Goal: Task Accomplishment & Management: Use online tool/utility

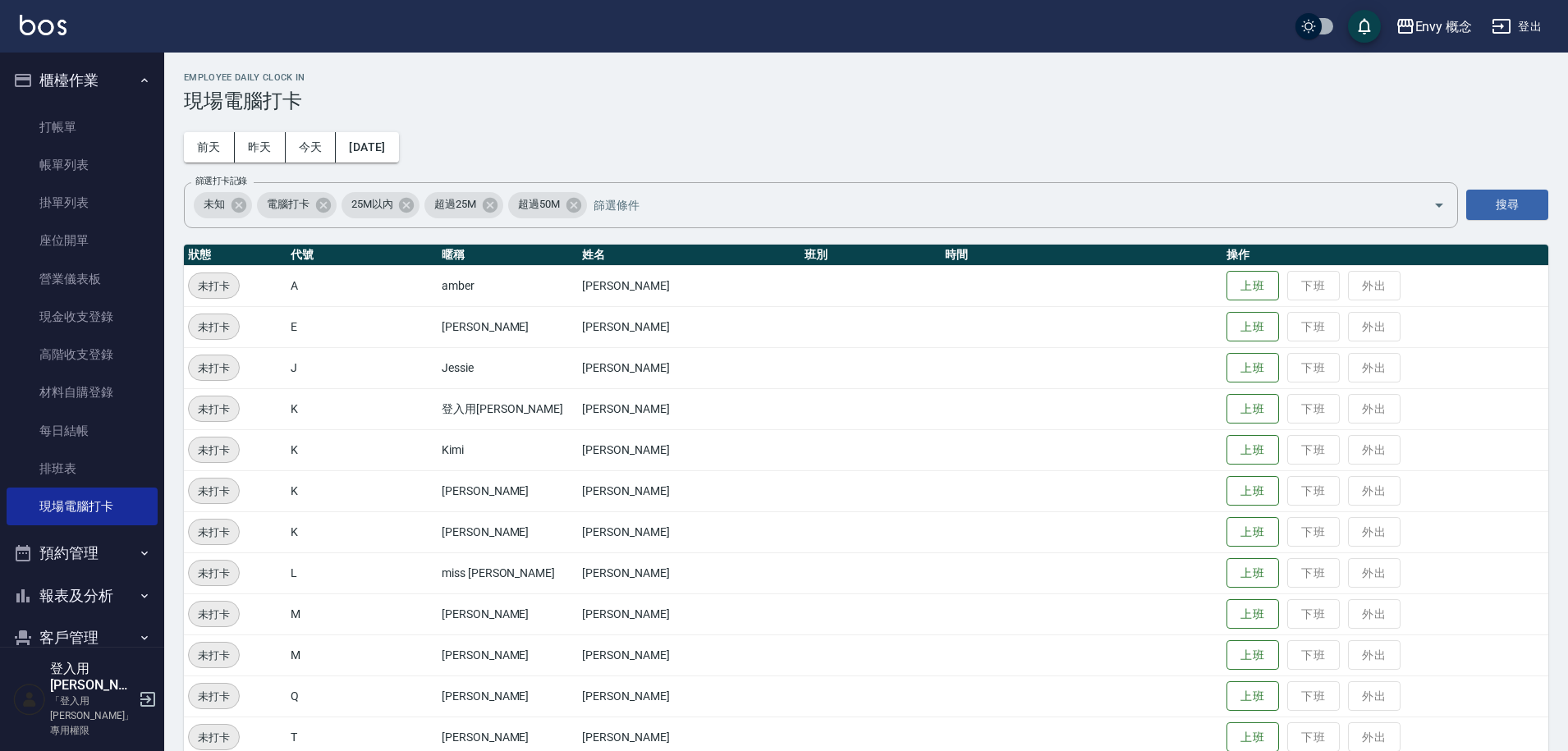
scroll to position [314, 0]
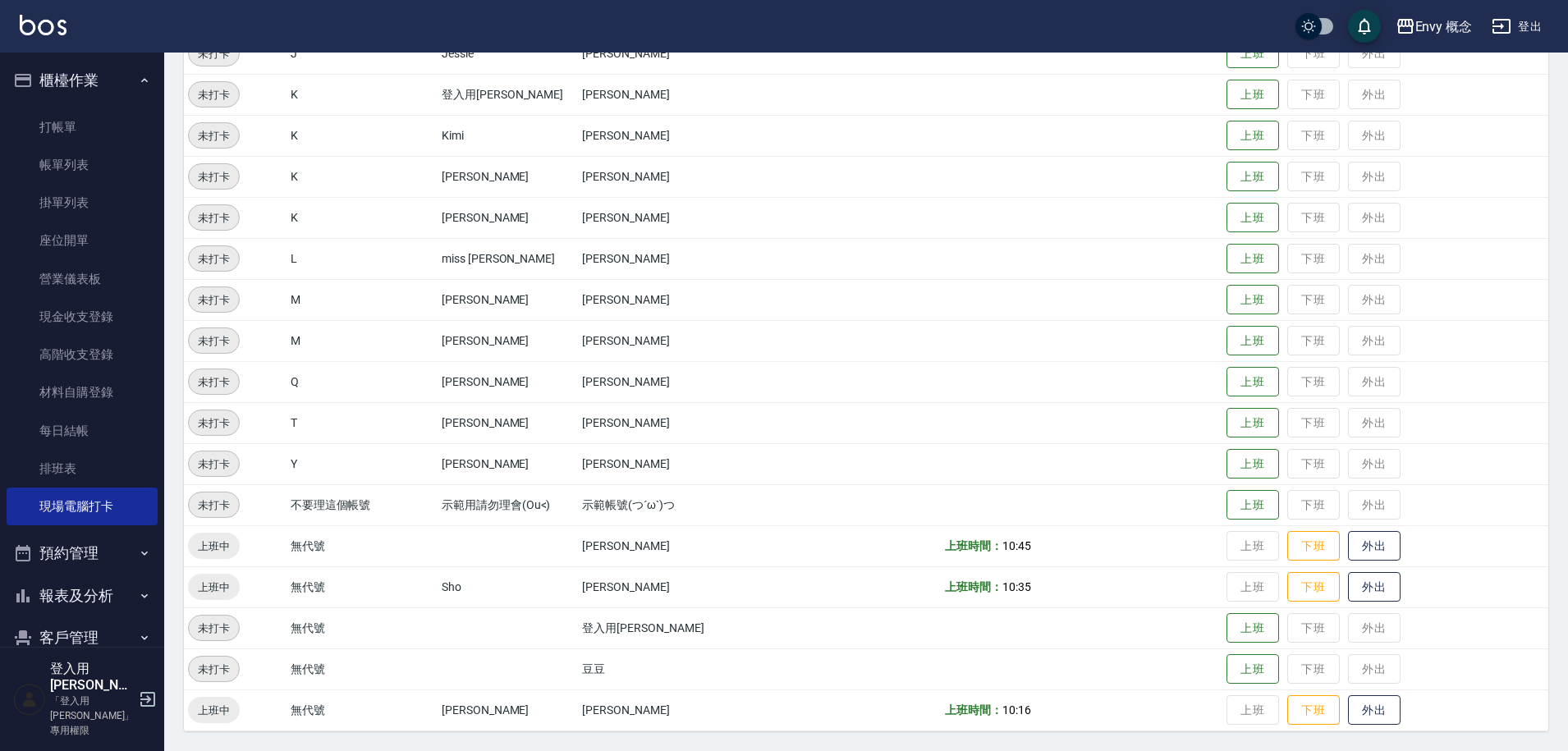
click at [1526, 24] on button "登出" at bounding box center [1516, 27] width 63 height 30
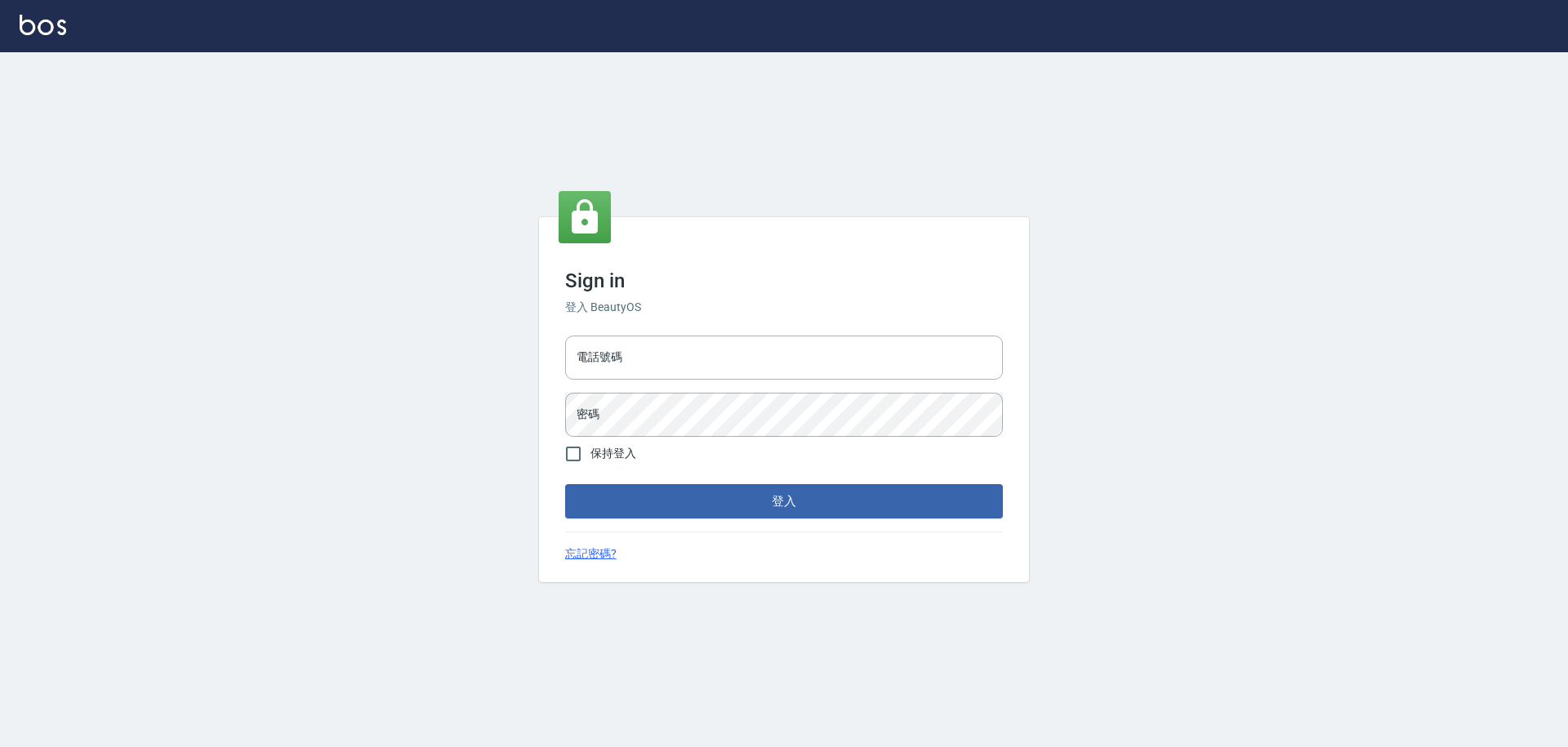
type input "25153595"
click at [630, 360] on input "25153595" at bounding box center [784, 358] width 438 height 44
drag, startPoint x: 629, startPoint y: 359, endPoint x: 587, endPoint y: 356, distance: 42.1
click at [587, 356] on input "25153595" at bounding box center [784, 358] width 438 height 44
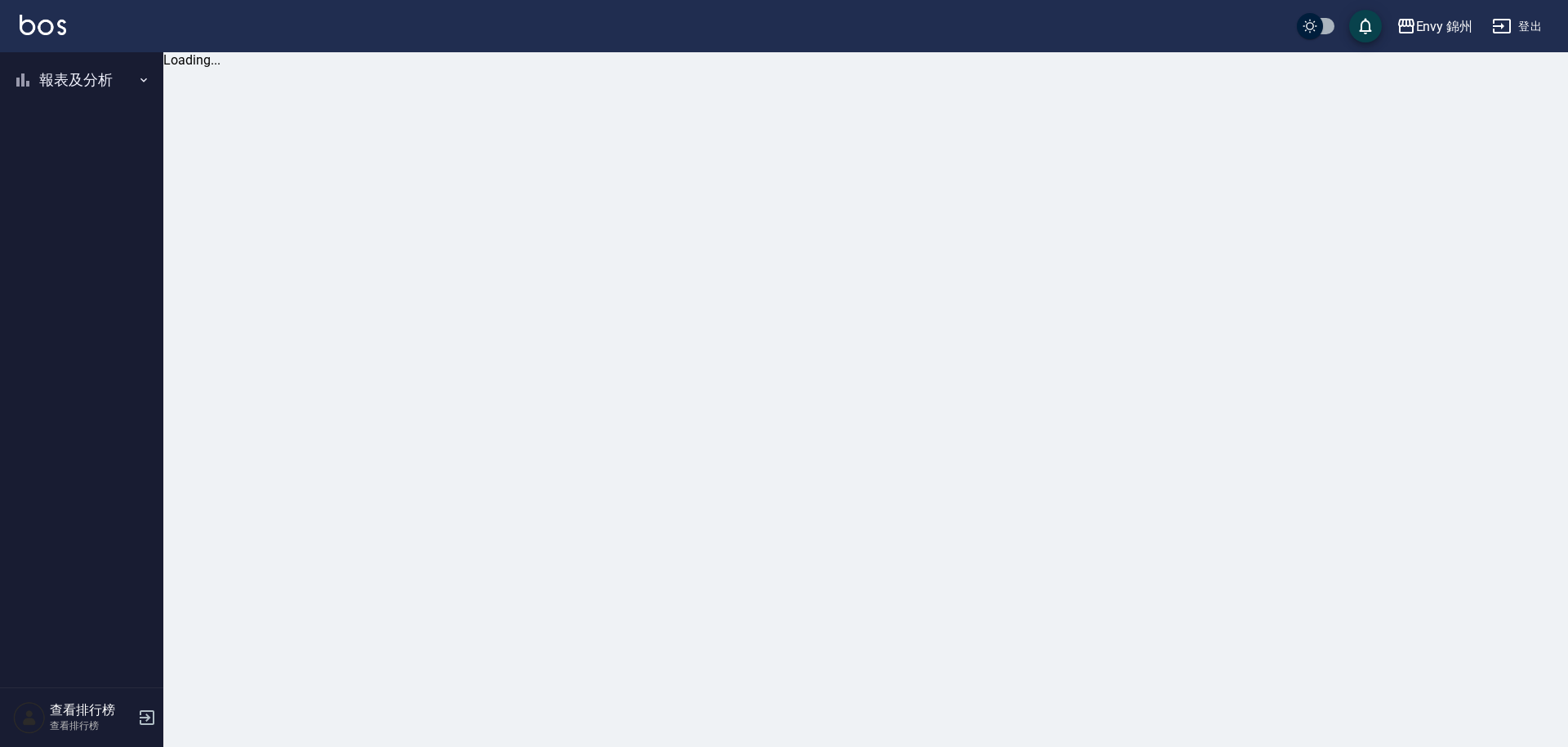
click at [79, 79] on button "報表及分析" at bounding box center [82, 80] width 150 height 43
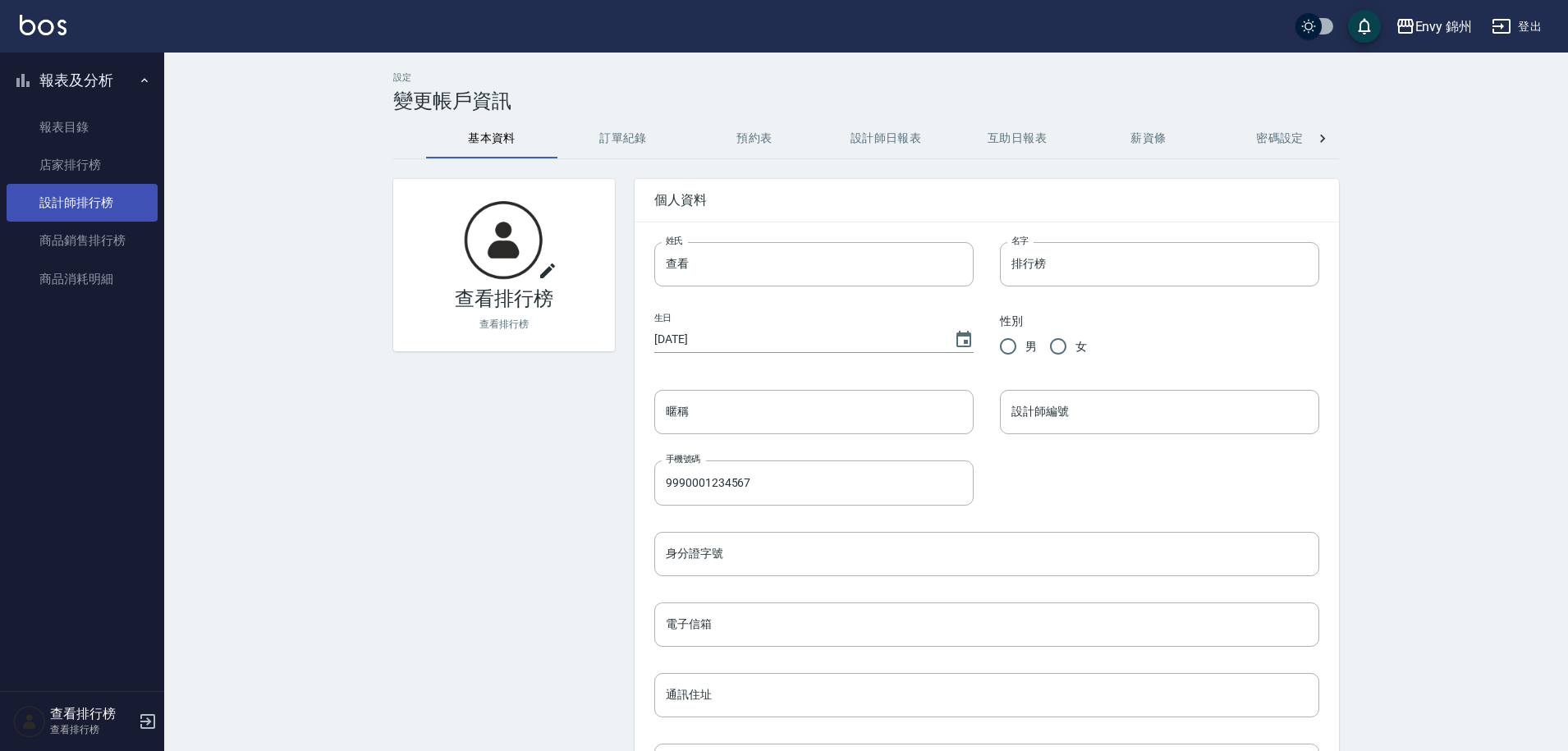
click at [93, 198] on link "設計師排行榜" at bounding box center [82, 203] width 151 height 38
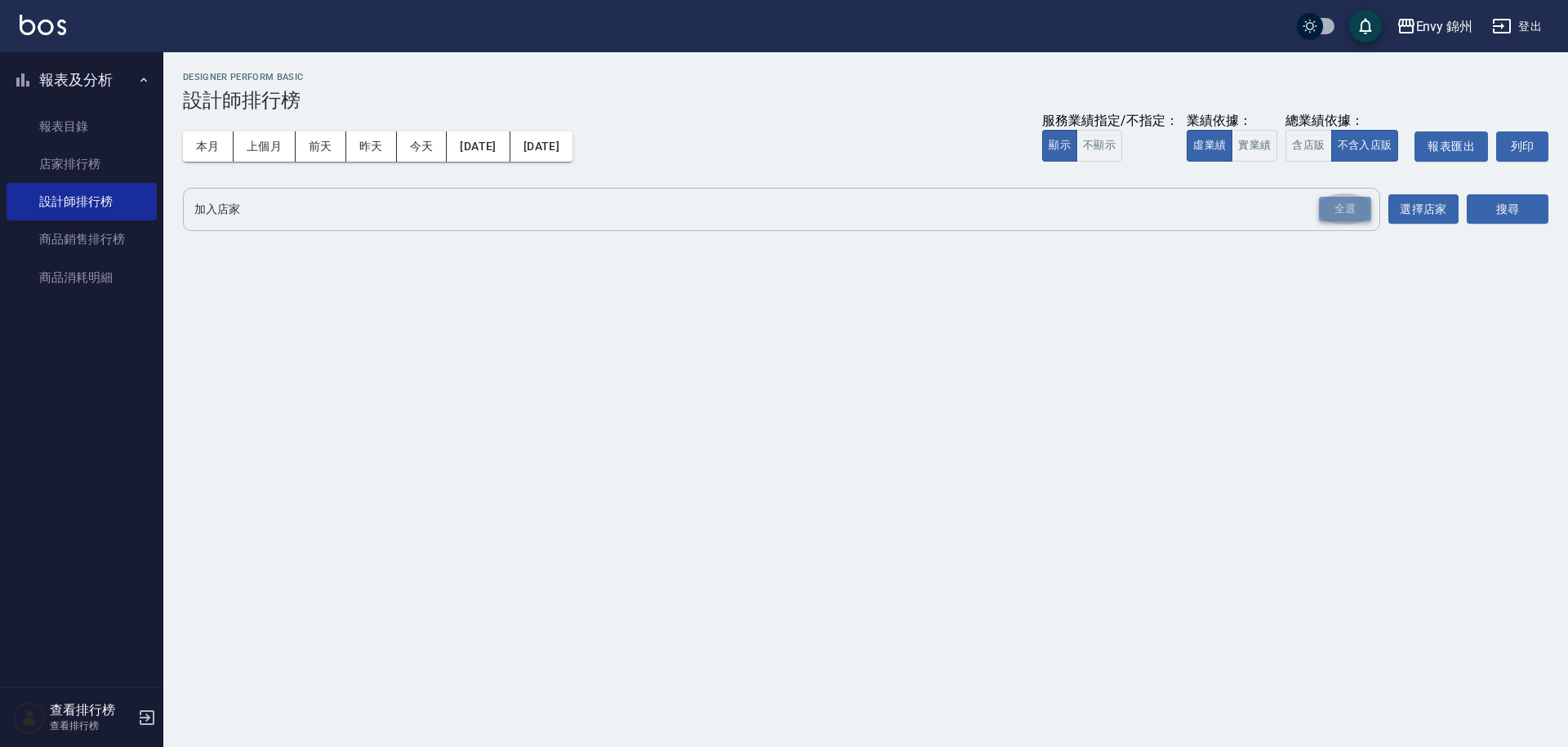
click at [1351, 209] on div "全選" at bounding box center [1345, 209] width 52 height 25
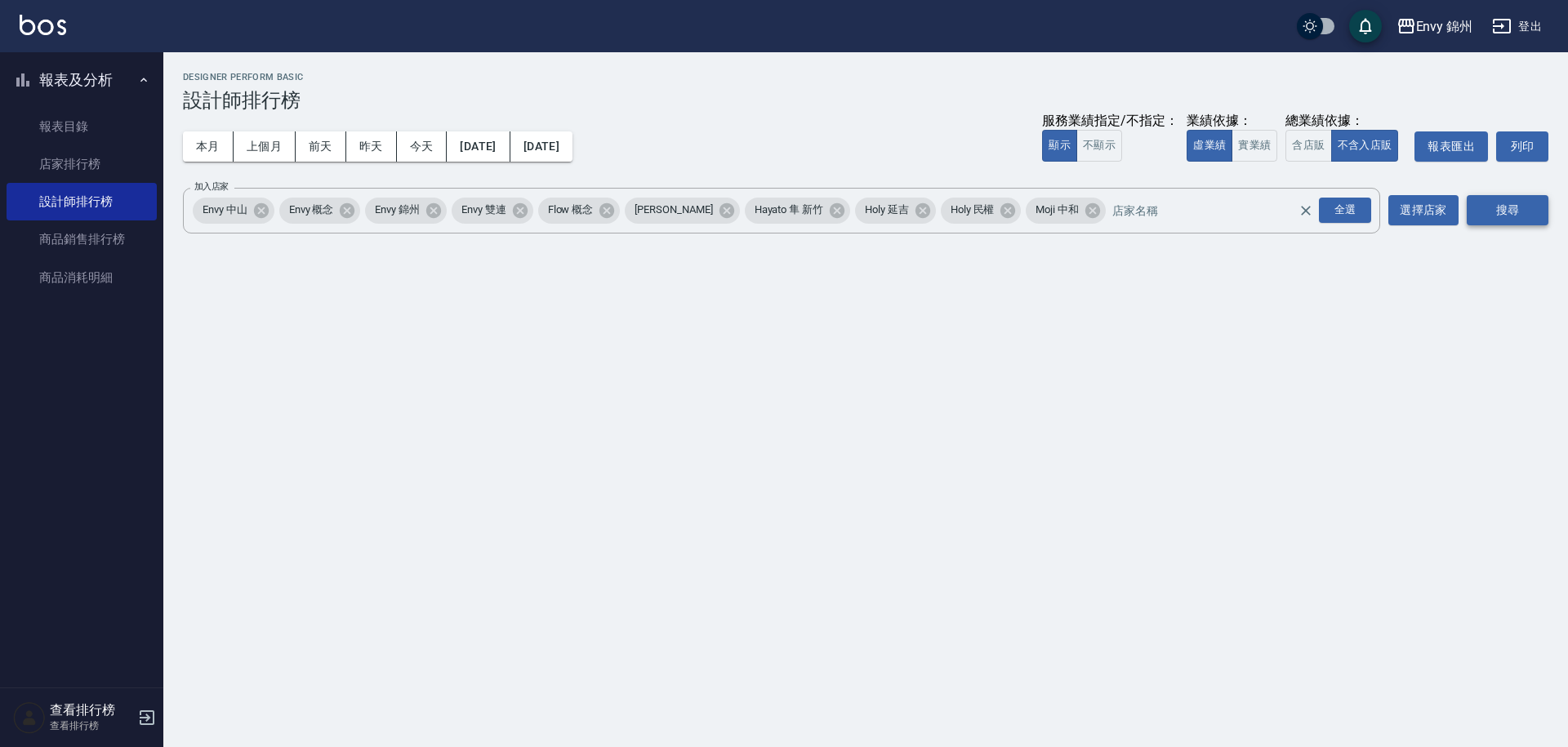
click at [1473, 216] on button "搜尋" at bounding box center [1507, 210] width 82 height 30
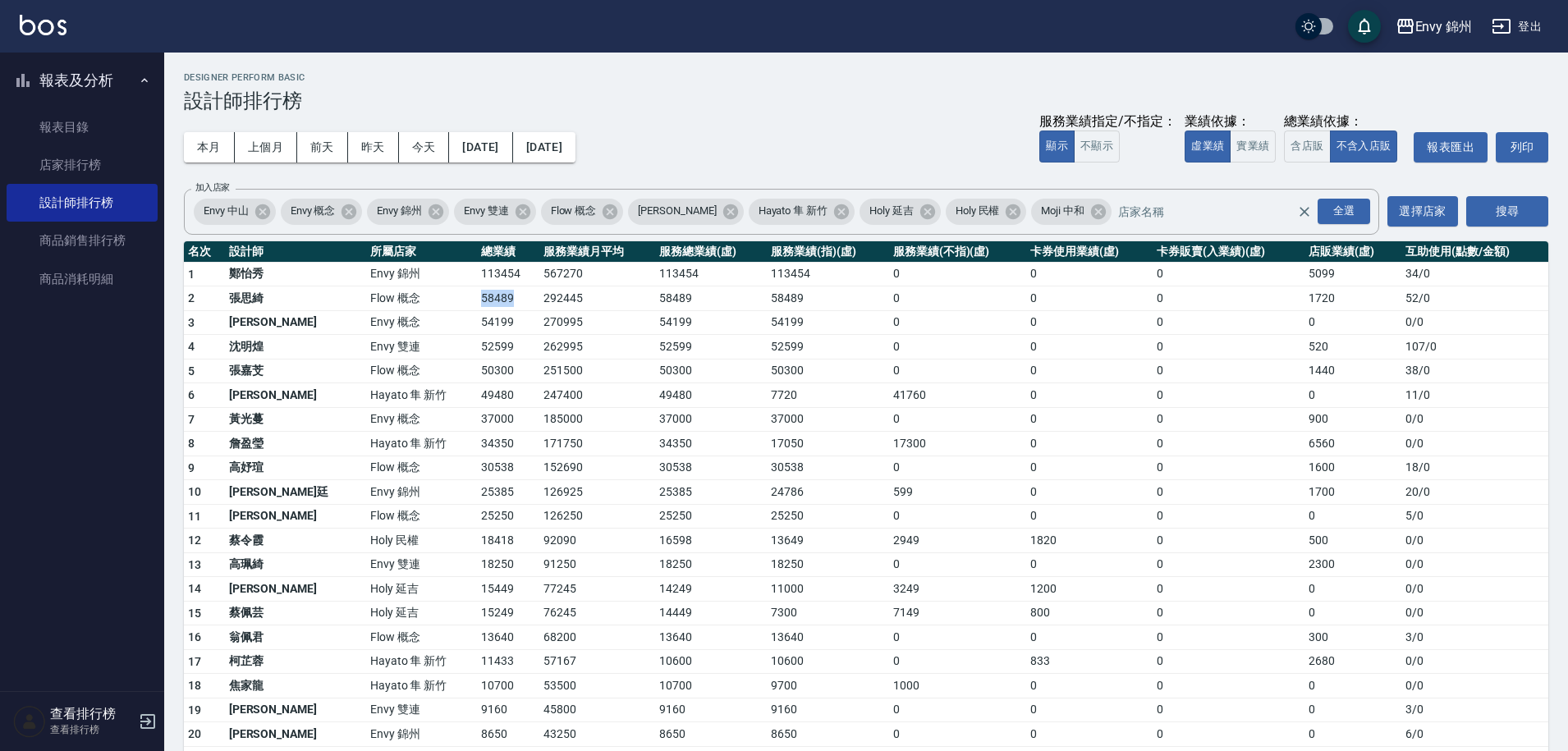
drag, startPoint x: 410, startPoint y: 300, endPoint x: 459, endPoint y: 306, distance: 49.4
click at [477, 306] on td "58489" at bounding box center [508, 298] width 62 height 24
drag, startPoint x: 426, startPoint y: 319, endPoint x: 458, endPoint y: 326, distance: 32.8
click at [477, 326] on td "54199" at bounding box center [508, 322] width 62 height 24
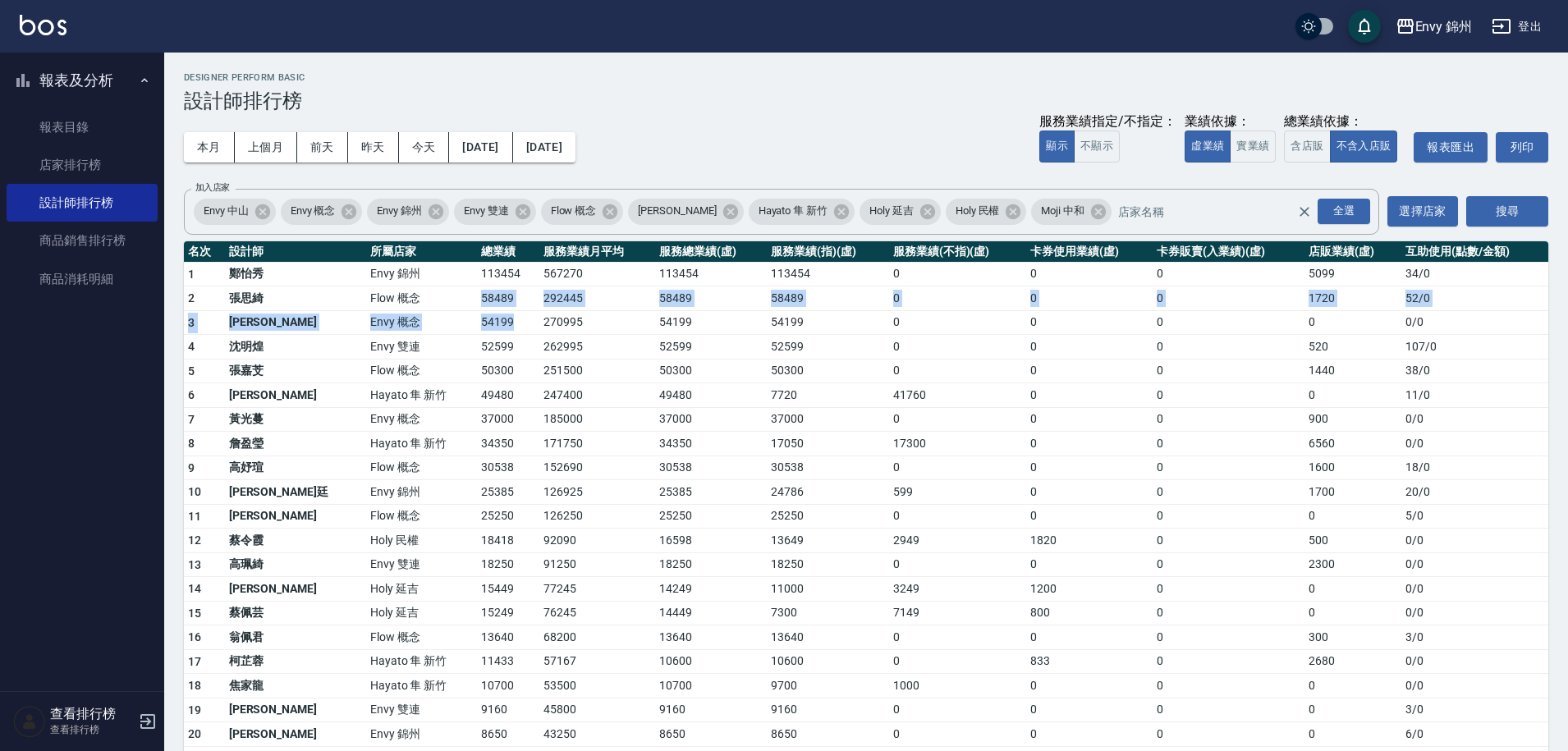
drag, startPoint x: 411, startPoint y: 298, endPoint x: 458, endPoint y: 323, distance: 53.2
click at [458, 323] on tbody "1 鄭怡秀 Envy 錦州 113454 567270 113454 113454 0 0 0 5099 34 / 0 2 張思綺 Flow 概念 58489…" at bounding box center [866, 623] width 1365 height 724
click at [477, 323] on td "54199" at bounding box center [508, 322] width 62 height 24
drag, startPoint x: 410, startPoint y: 299, endPoint x: 453, endPoint y: 312, distance: 44.9
click at [453, 312] on tbody "1 鄭怡秀 Envy 錦州 113454 567270 113454 113454 0 0 0 5099 34 / 0 2 張思綺 Flow 概念 58489…" at bounding box center [866, 623] width 1365 height 724
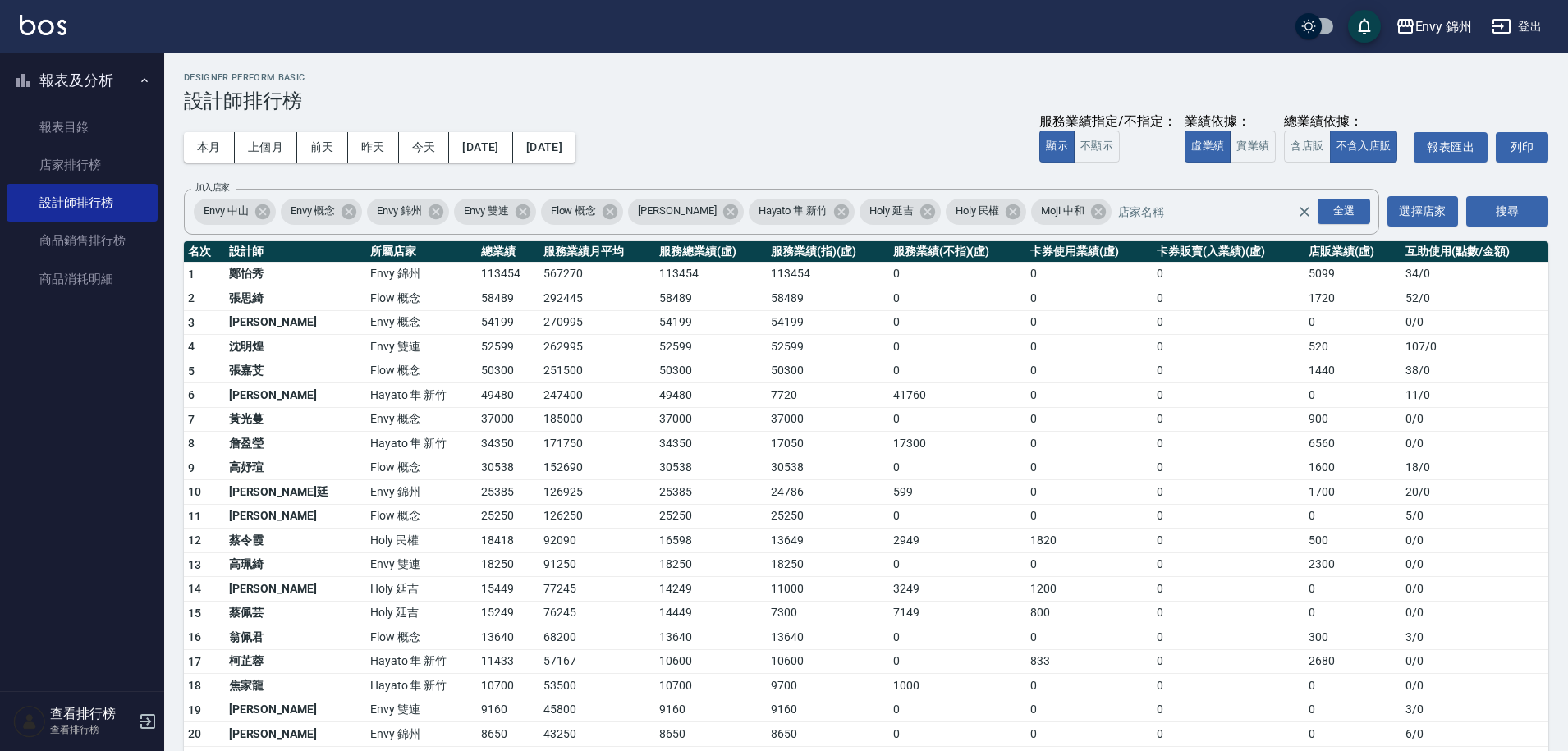
click at [477, 329] on td "54199" at bounding box center [508, 322] width 62 height 24
click at [247, 150] on button "上個月" at bounding box center [266, 148] width 62 height 30
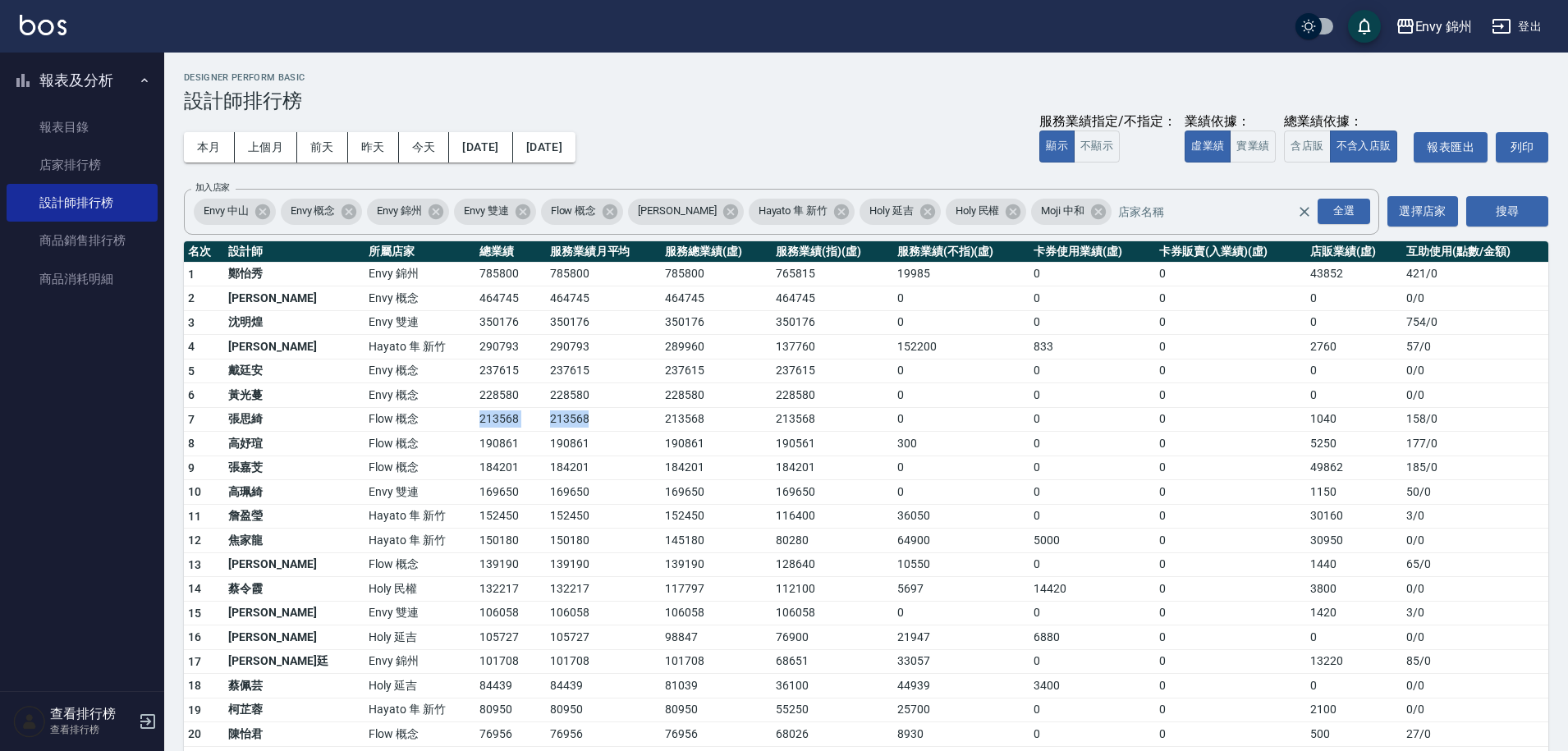
drag, startPoint x: 406, startPoint y: 422, endPoint x: 482, endPoint y: 428, distance: 76.2
click at [482, 428] on tr "7 張思綺 Flow 概念 213568 213568 213568 213568 0 0 0 1040 158 / 0" at bounding box center [866, 419] width 1365 height 24
click at [545, 428] on td "213568" at bounding box center [603, 419] width 115 height 24
drag, startPoint x: 407, startPoint y: 274, endPoint x: 463, endPoint y: 274, distance: 56.0
click at [463, 274] on tr "1 鄭怡秀 Envy 錦州 785800 785800 785800 765815 19985 0 0 43852 421 / 0" at bounding box center [866, 274] width 1365 height 24
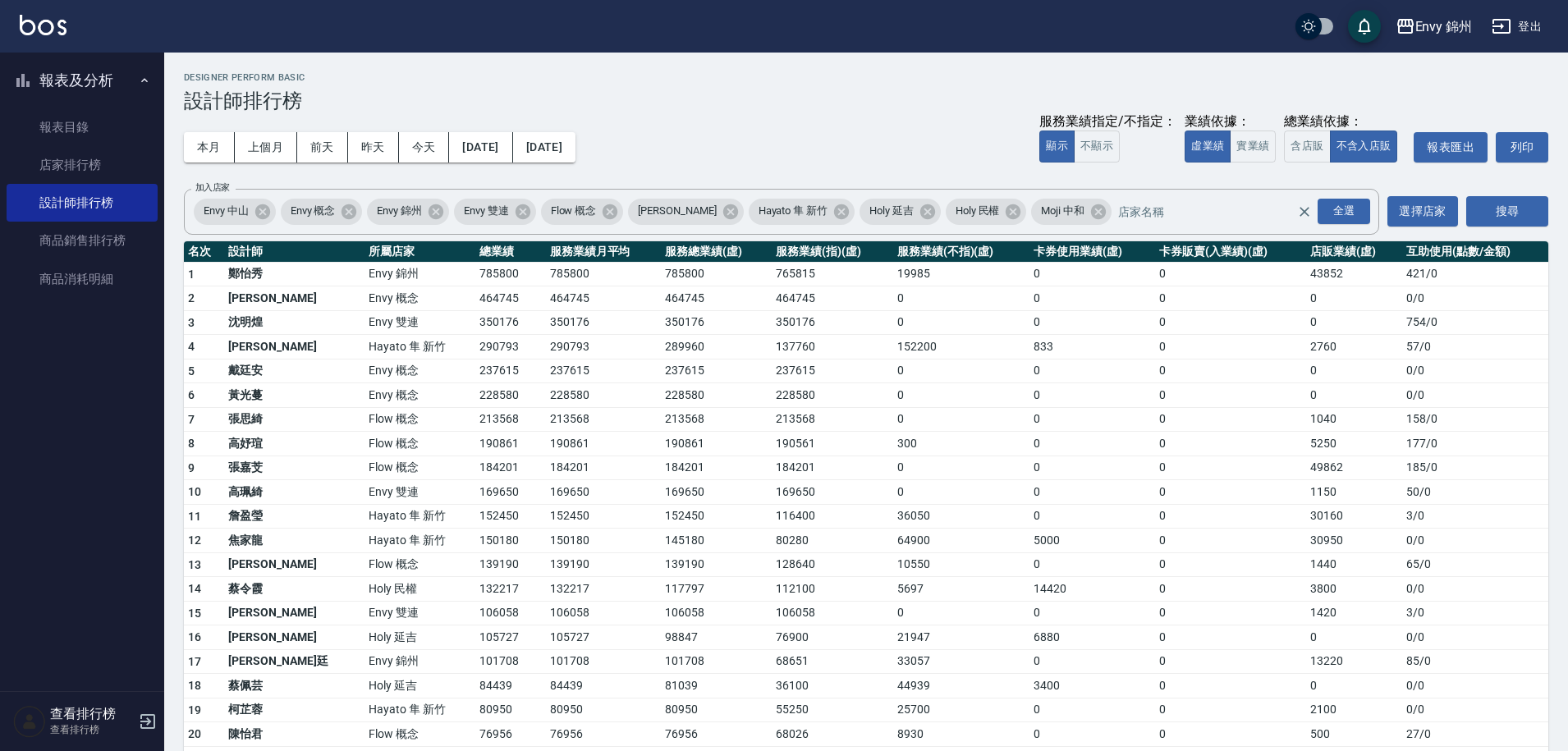
click at [475, 291] on td "464745" at bounding box center [511, 298] width 71 height 24
click at [210, 155] on button "本月" at bounding box center [209, 148] width 51 height 30
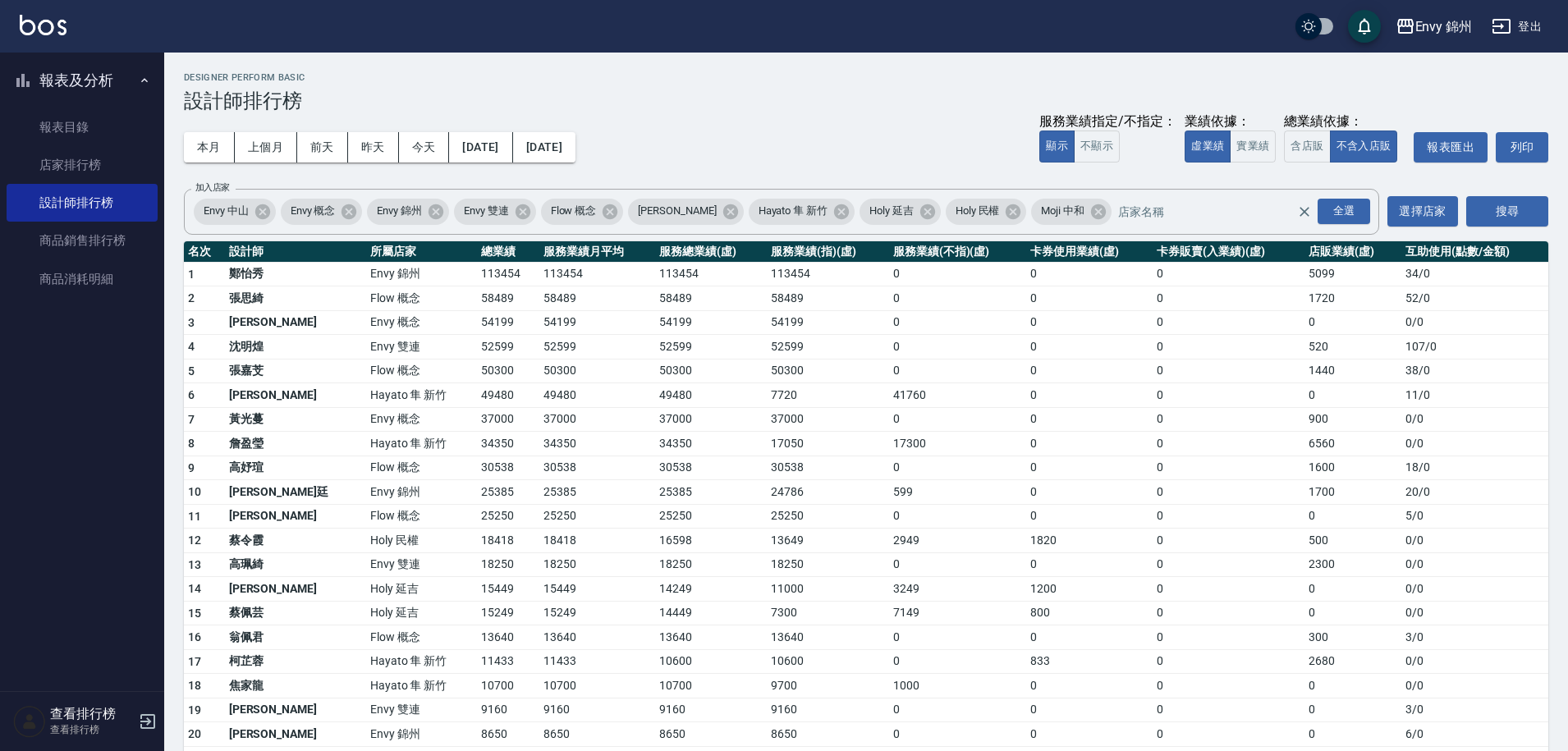
click at [1532, 40] on button "登出" at bounding box center [1516, 27] width 63 height 30
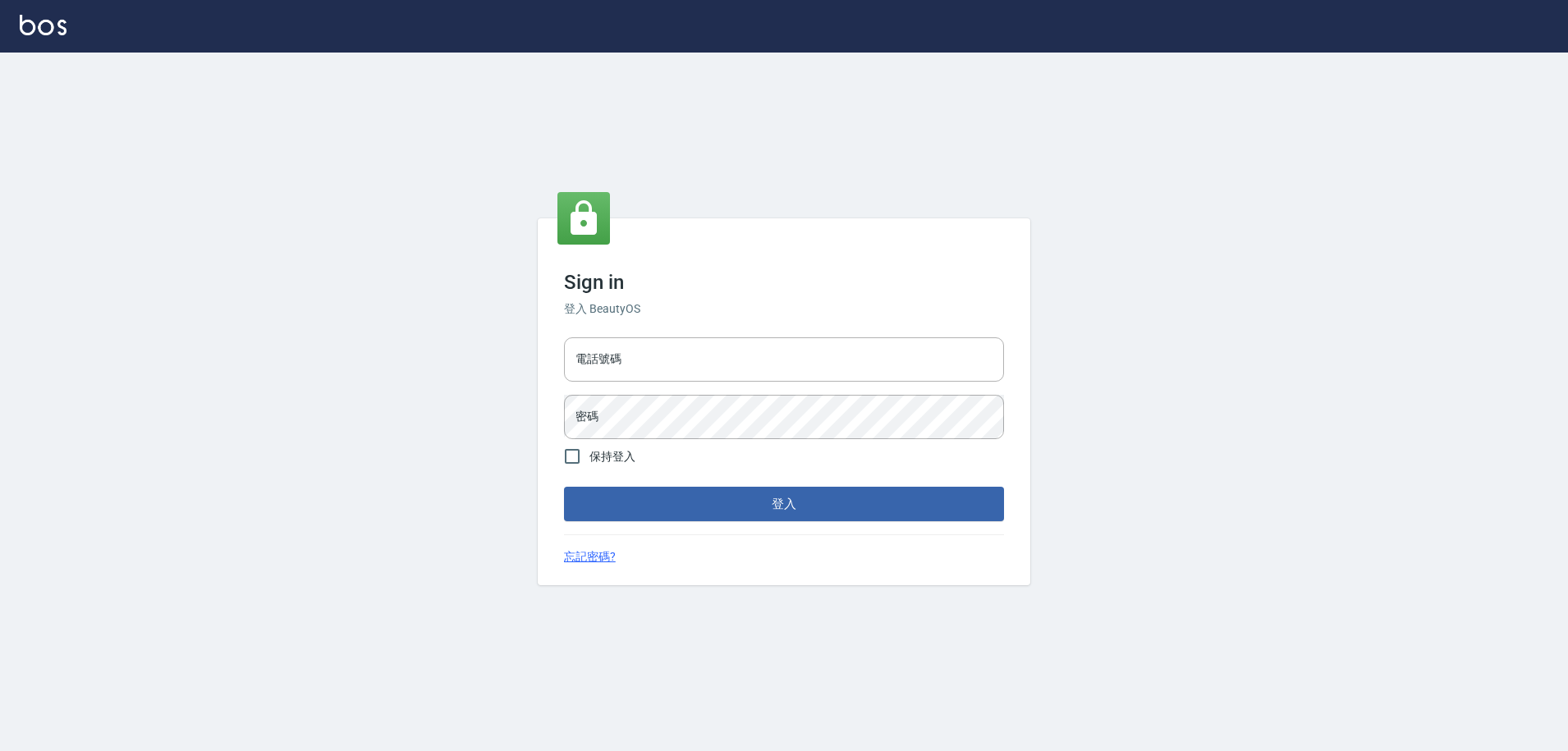
type input "25153595"
drag, startPoint x: 0, startPoint y: 0, endPoint x: 552, endPoint y: 365, distance: 661.8
click at [552, 365] on div "Sign in 登入 BeautyOS 電話號碼 [PHONE_NUMBER] 電話號碼 密碼 密碼 保持登入 登入 忘記密碼?" at bounding box center [788, 402] width 492 height 367
type input "0930889212"
click at [716, 513] on button "登入" at bounding box center [788, 503] width 440 height 35
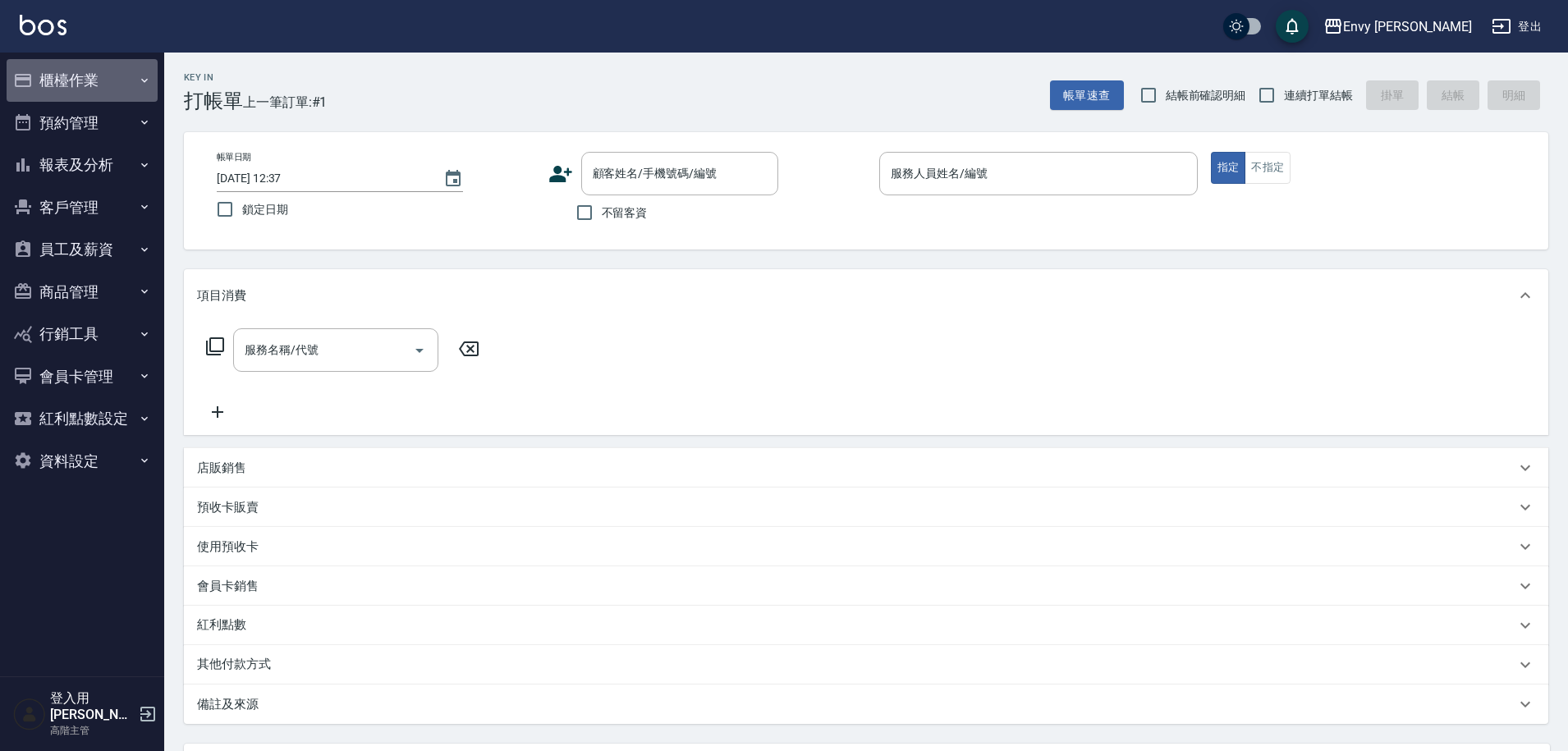
click at [90, 80] on button "櫃檯作業" at bounding box center [82, 80] width 151 height 43
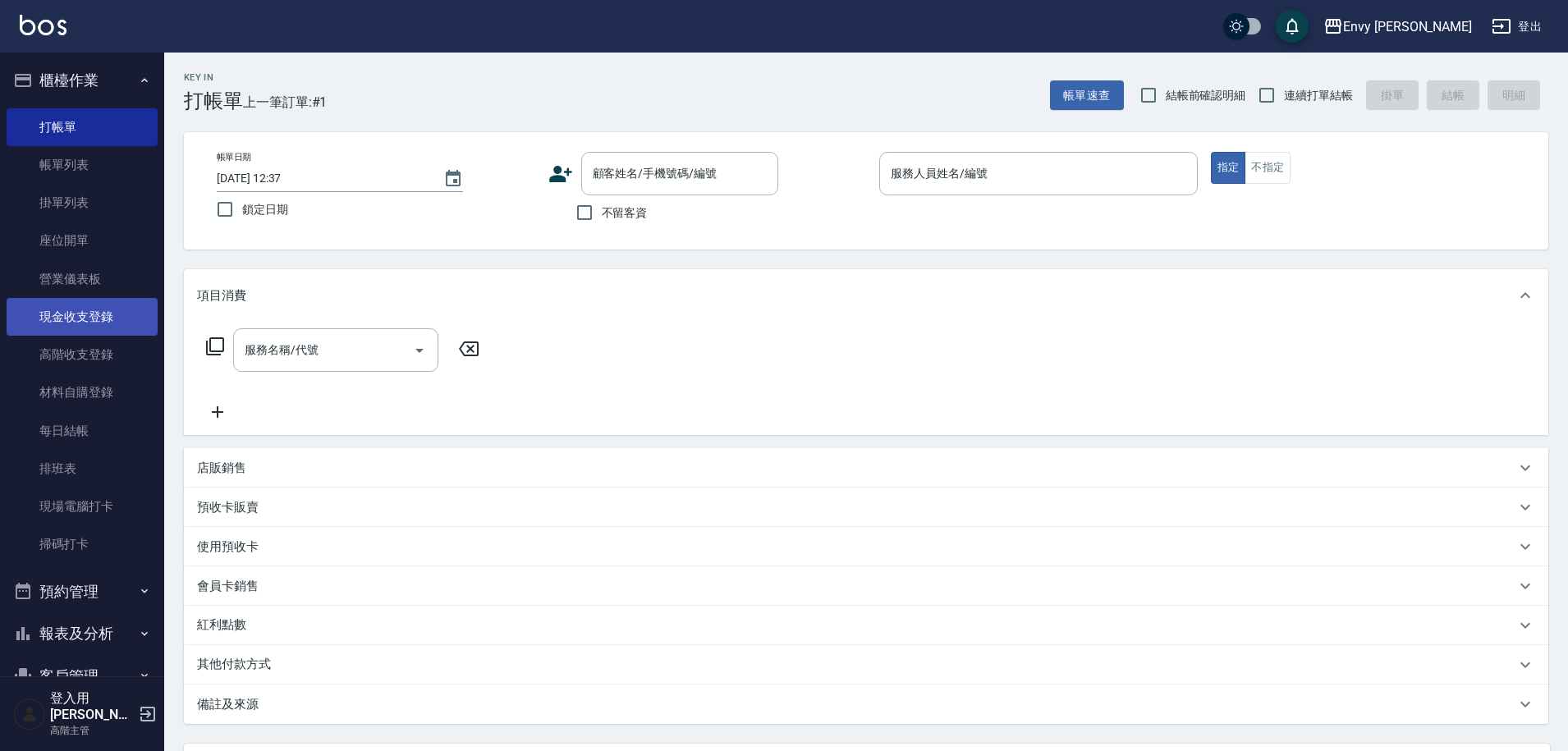
click at [108, 324] on link "現金收支登錄" at bounding box center [82, 317] width 151 height 38
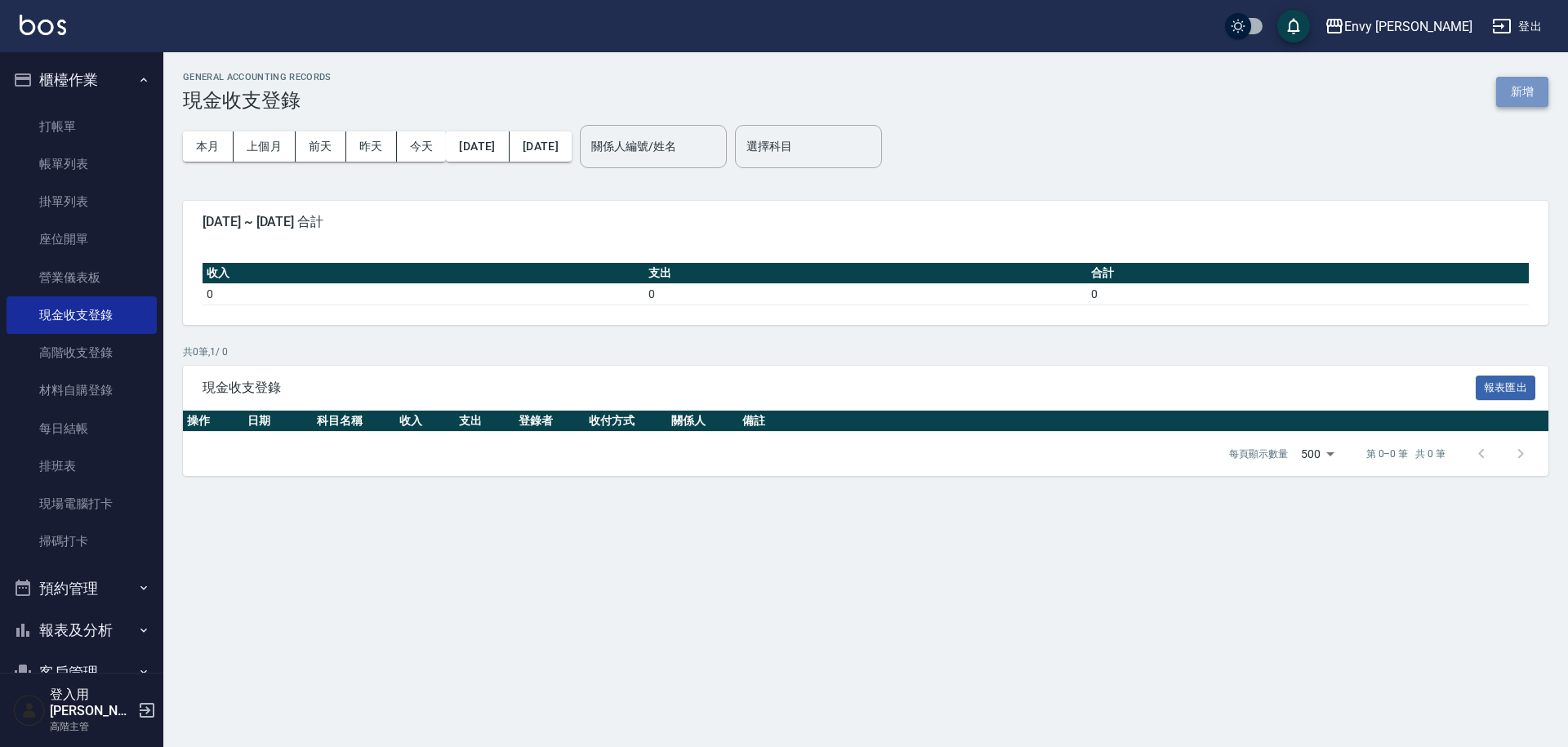
click at [1523, 106] on button "新增" at bounding box center [1523, 92] width 52 height 30
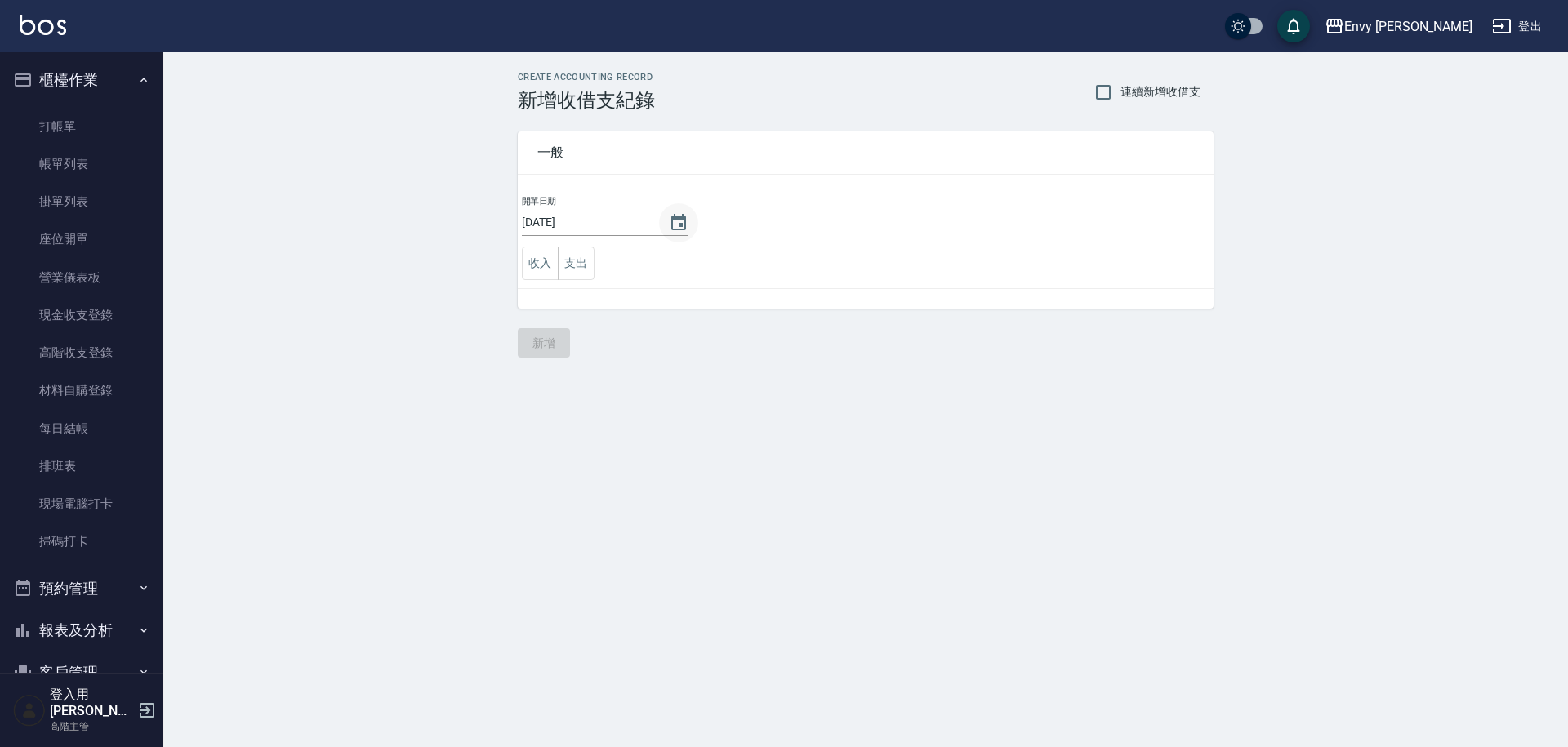
click at [676, 218] on icon "Choose date, selected date is 2025-09-06" at bounding box center [678, 223] width 19 height 19
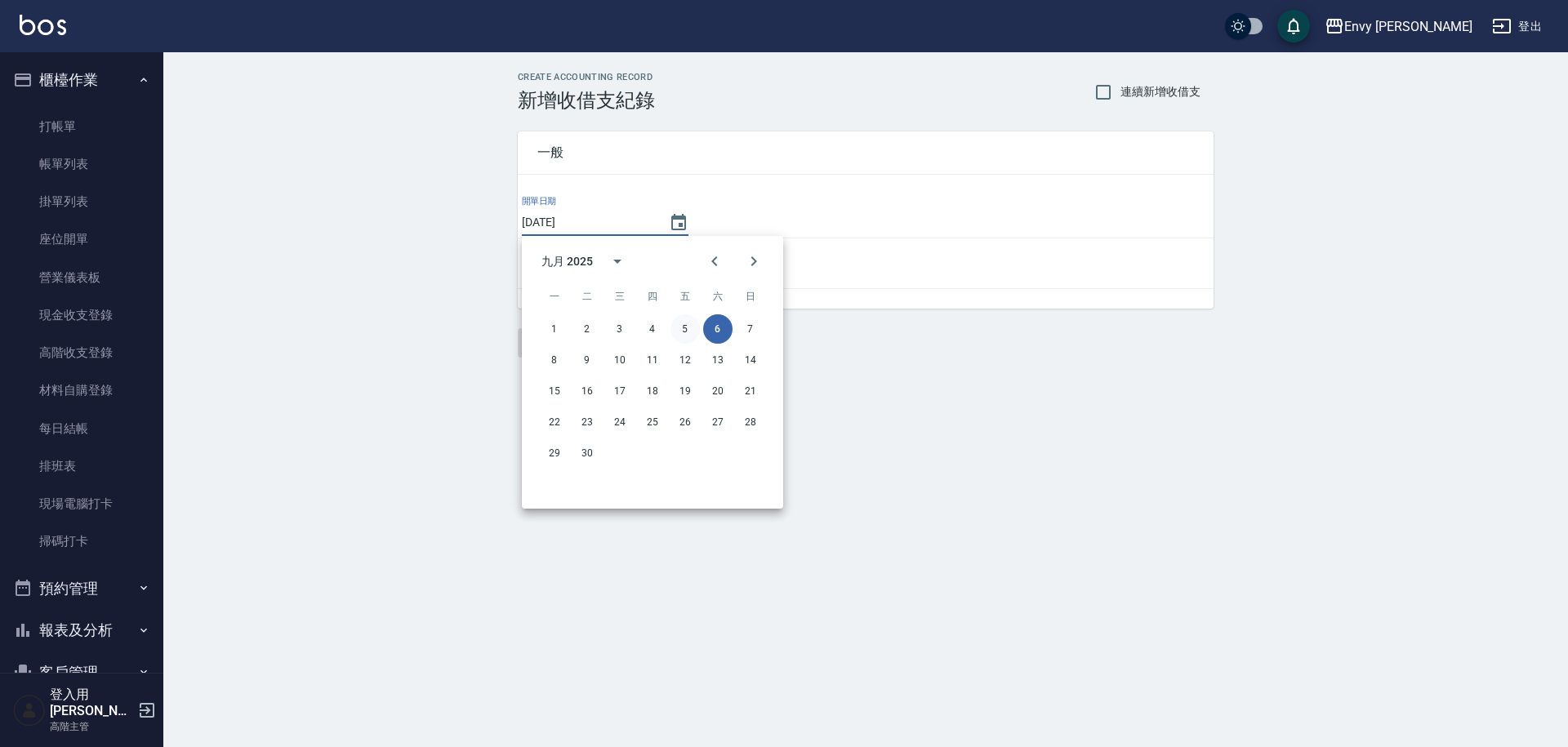
click at [686, 329] on button "5" at bounding box center [685, 329] width 29 height 29
type input "[DATE]"
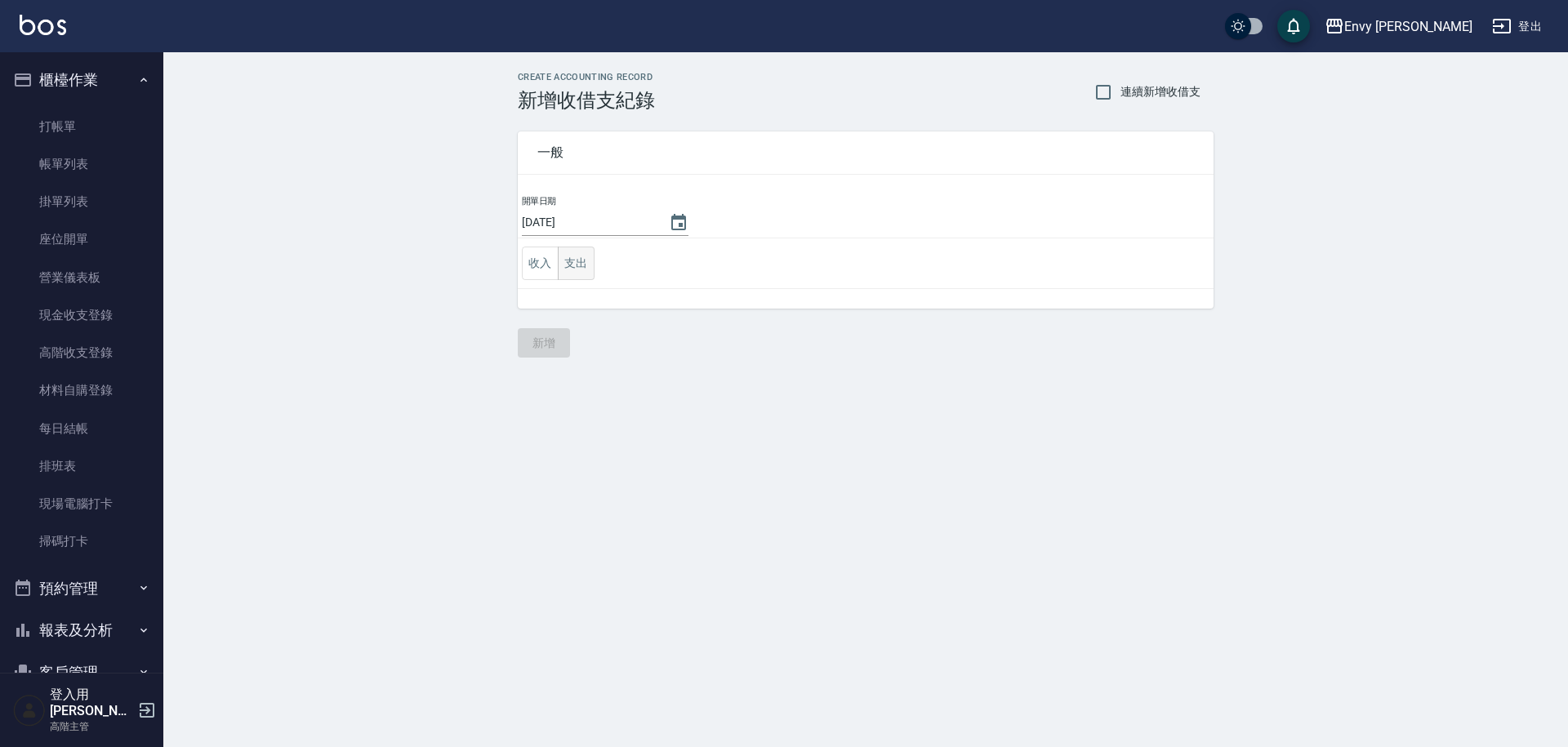
click at [592, 261] on button "支出" at bounding box center [576, 264] width 37 height 34
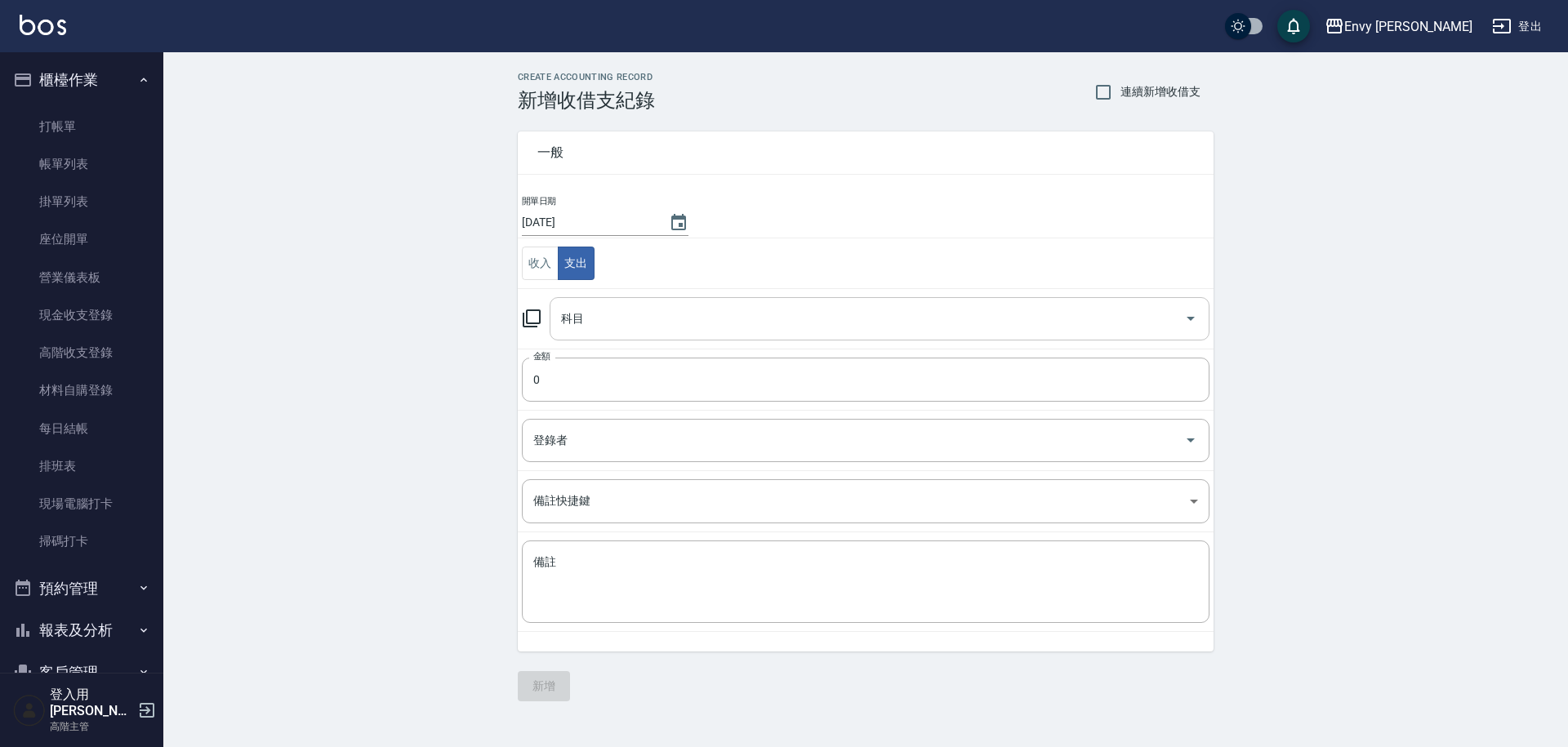
click at [614, 318] on input "科目" at bounding box center [867, 319] width 621 height 29
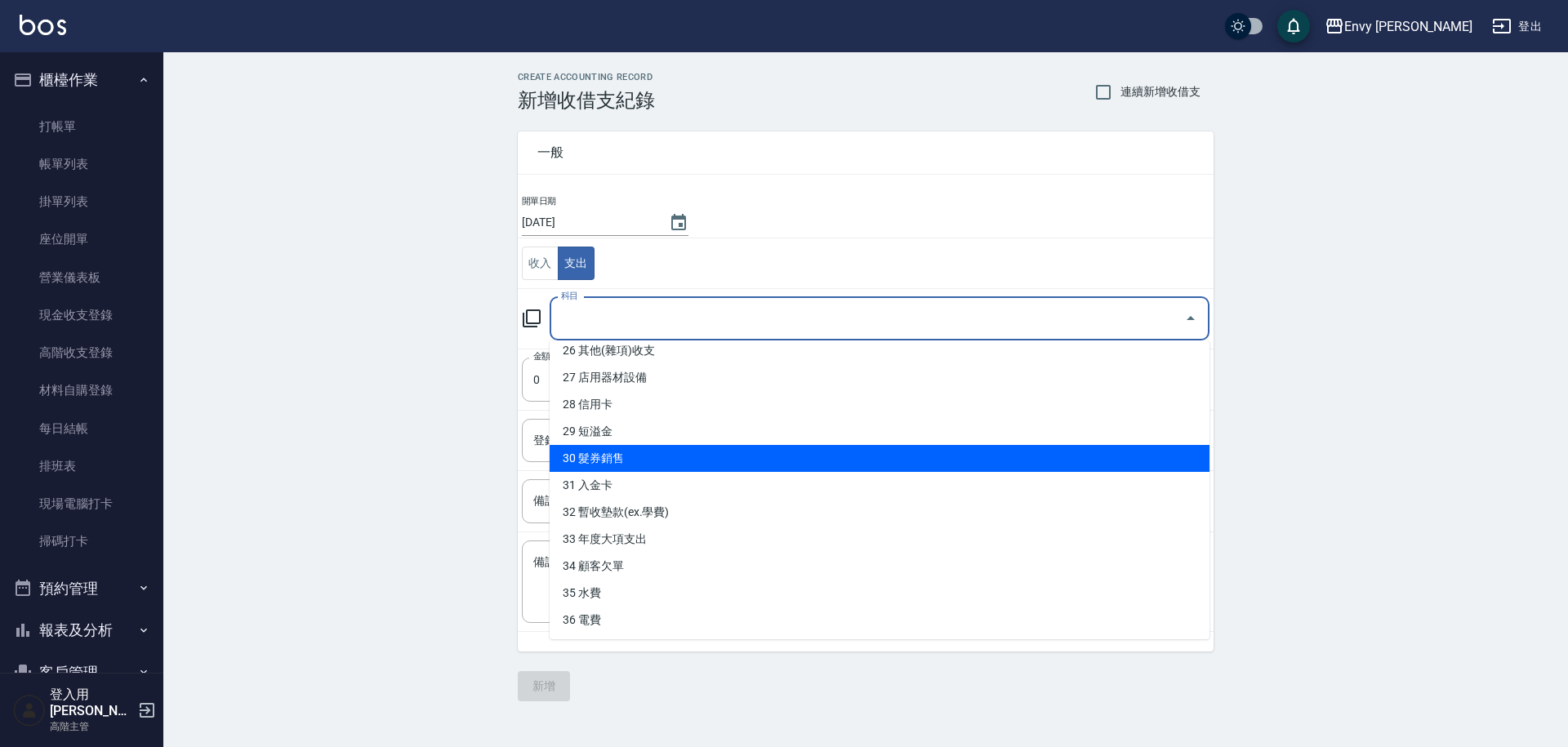
scroll to position [685, 0]
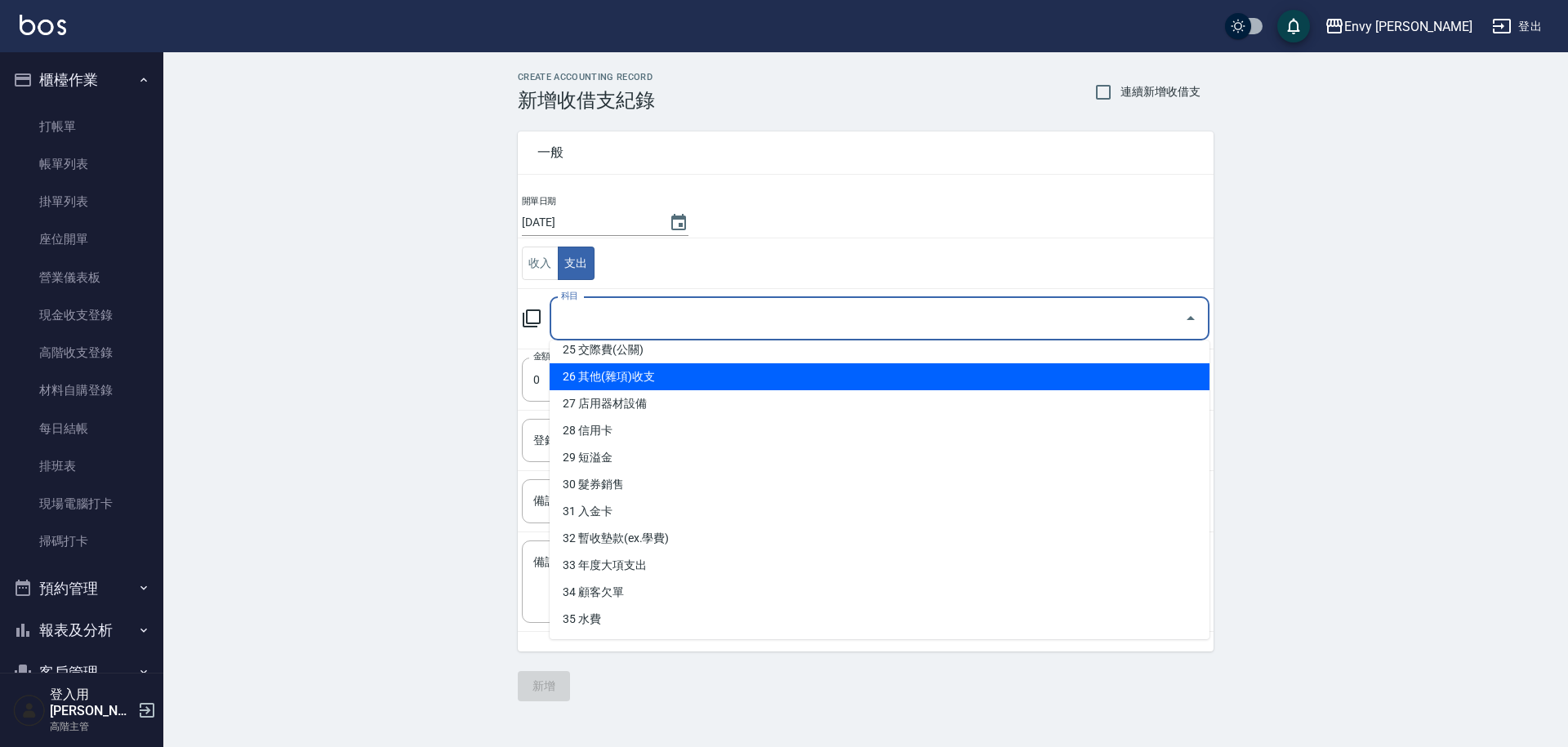
click at [668, 378] on li "26 其他(雜項)收支" at bounding box center [879, 377] width 660 height 27
type input "26 其他(雜項)收支"
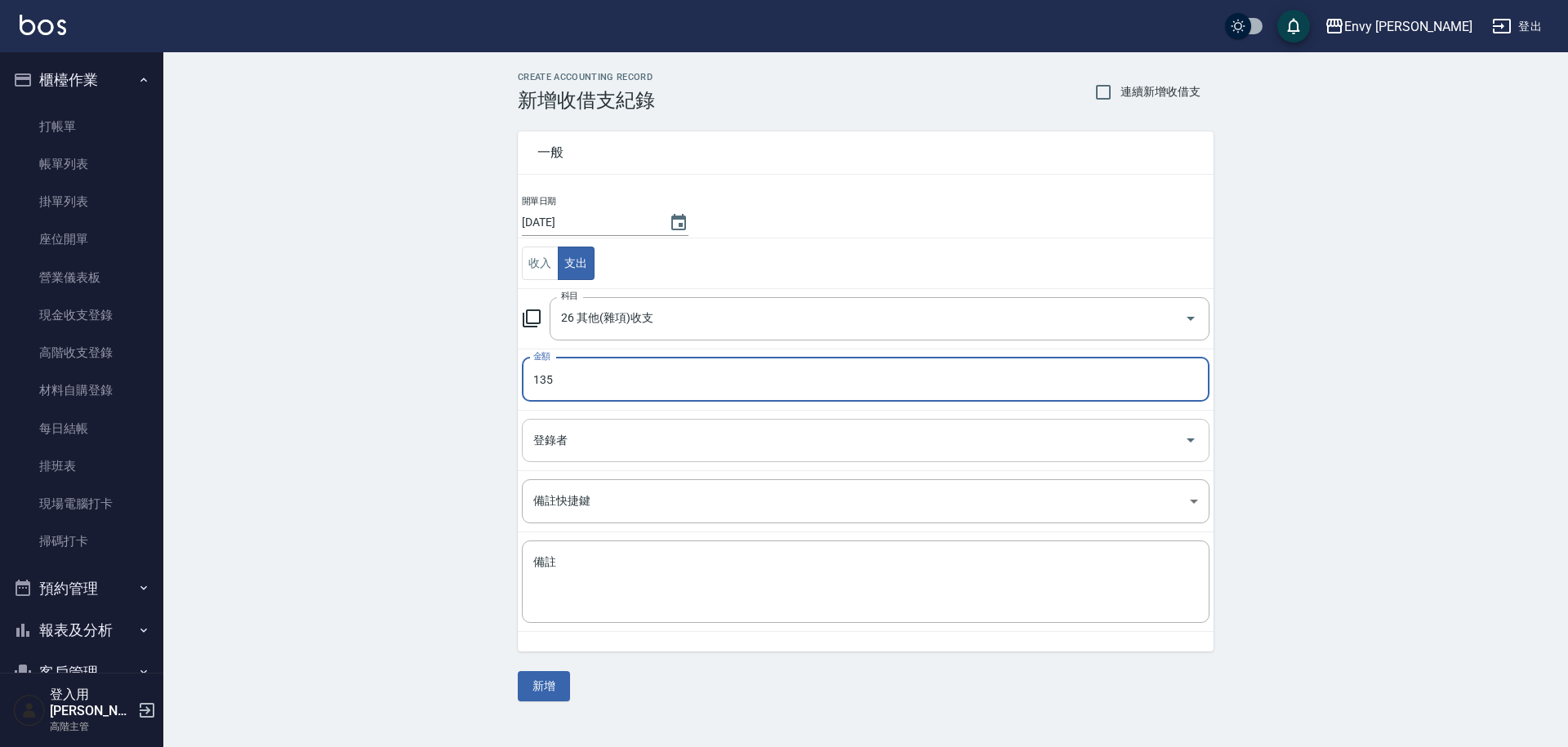
click at [640, 423] on div "登錄者" at bounding box center [866, 441] width 687 height 44
type input "135"
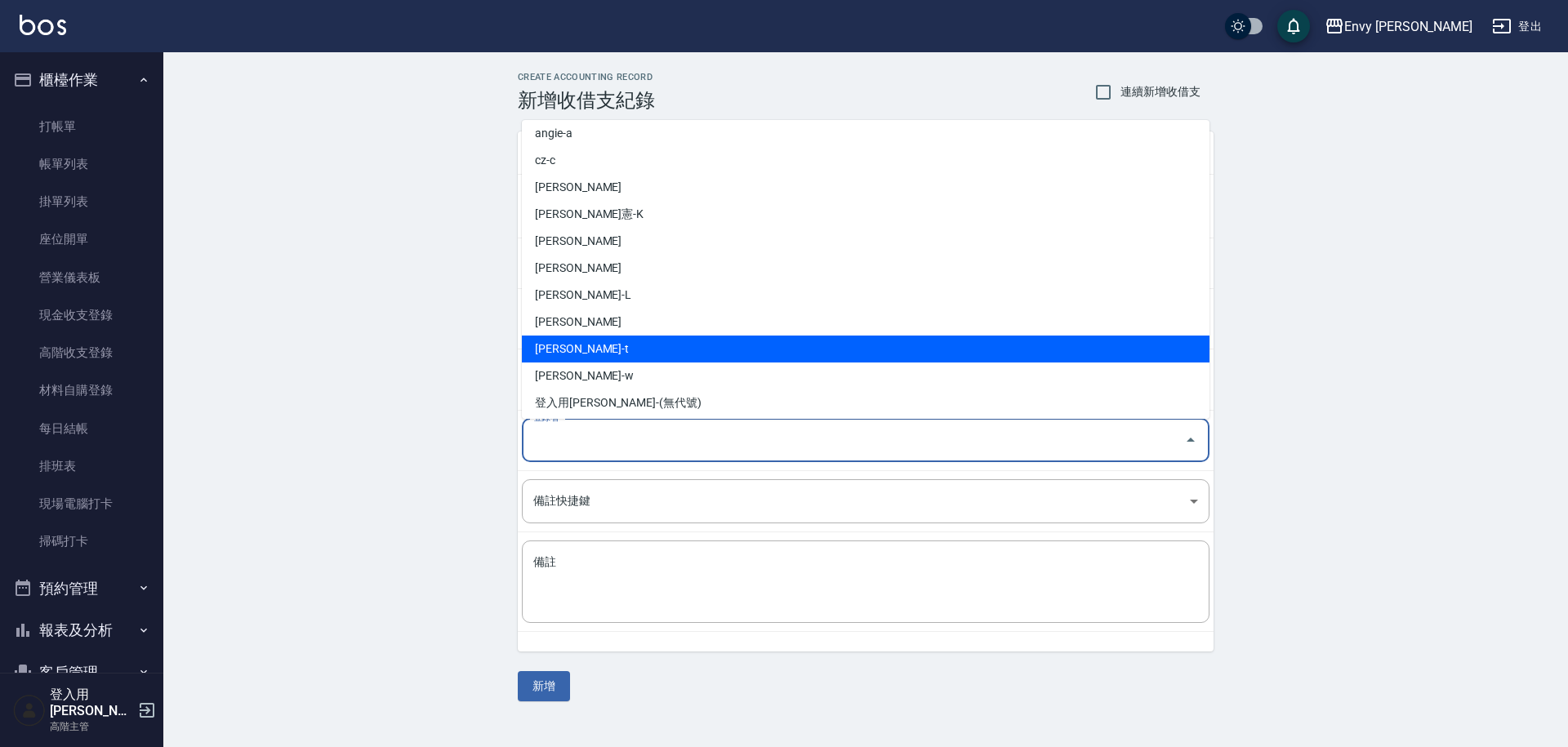
scroll to position [11, 0]
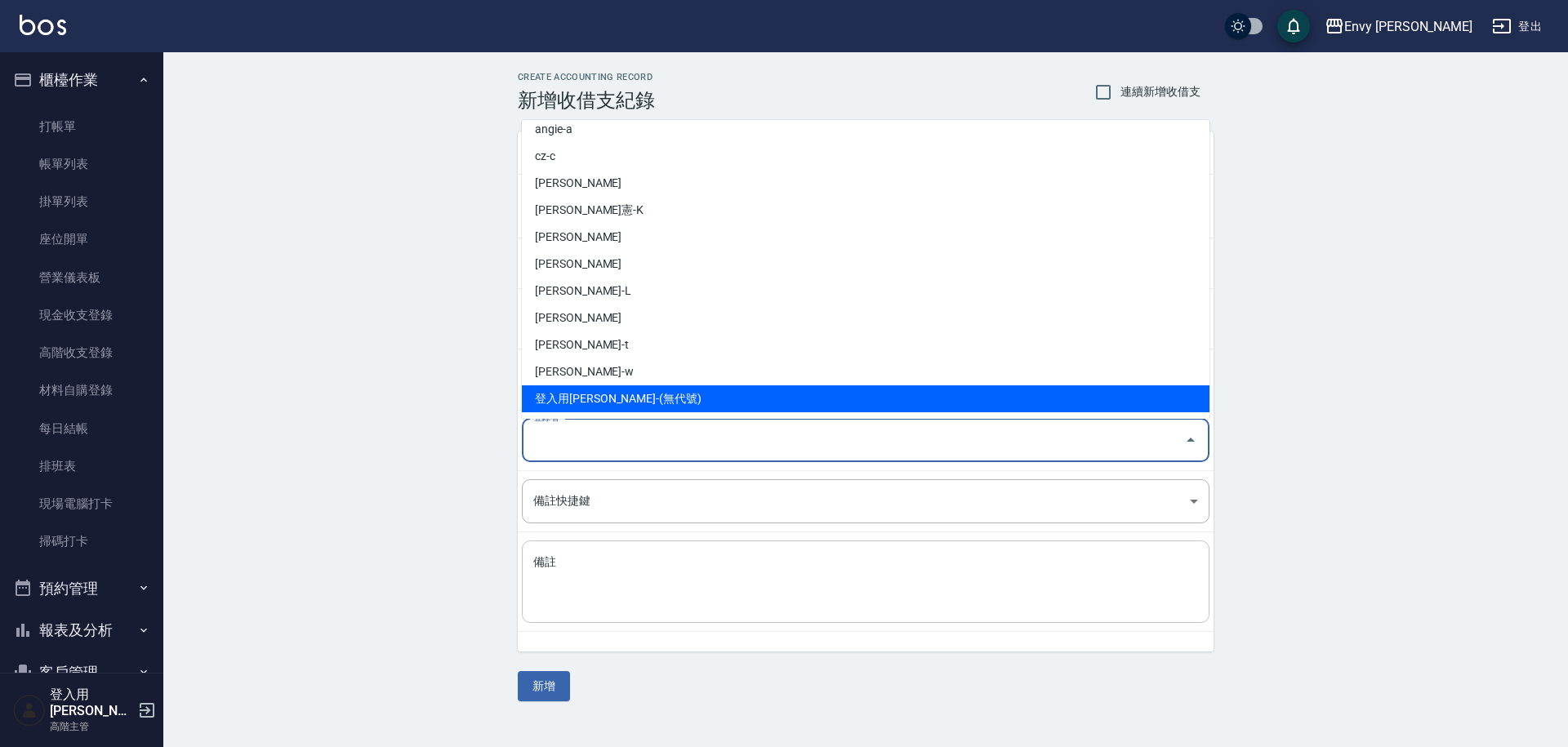
click at [655, 592] on textarea "備註" at bounding box center [866, 582] width 665 height 55
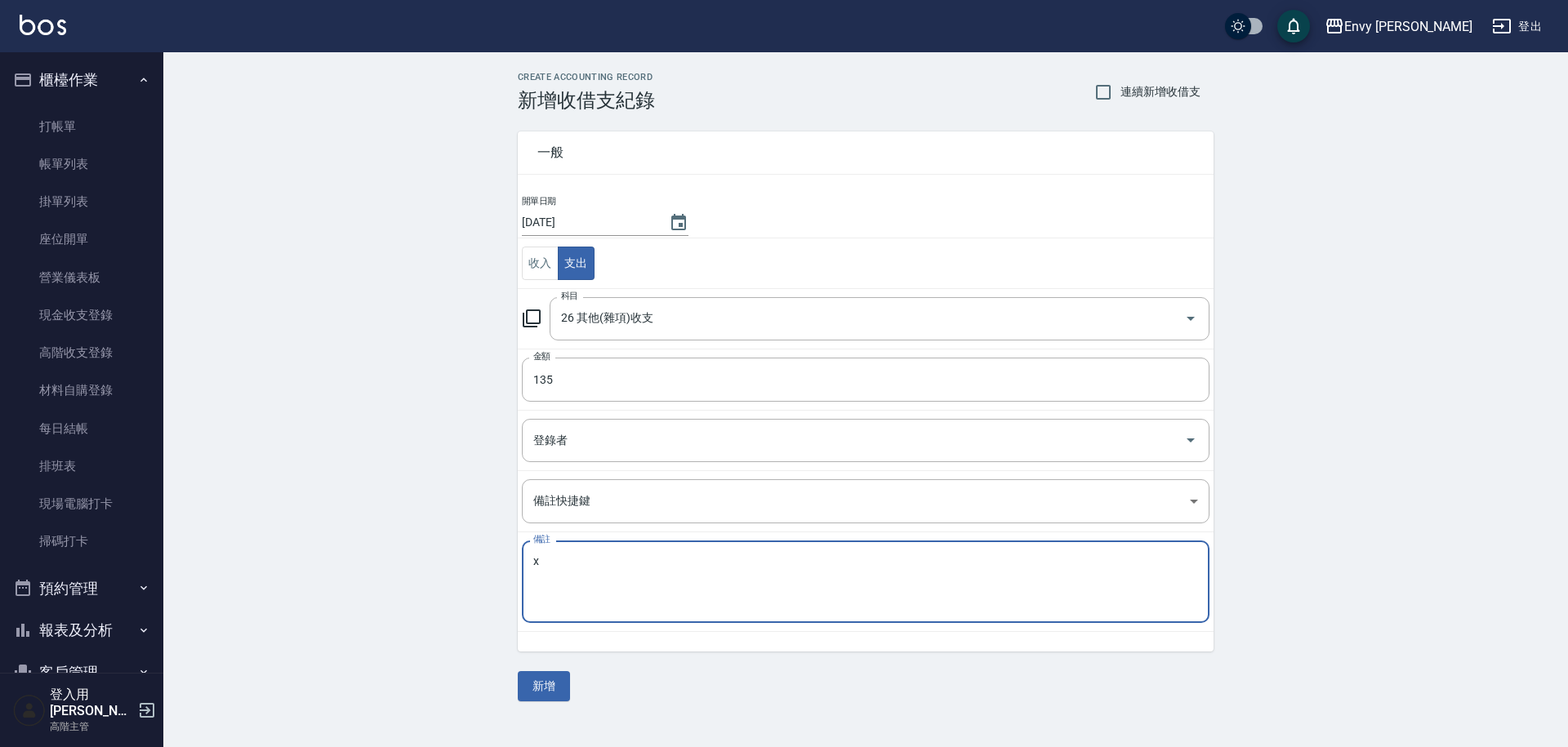
type textarea "x"
type textarea "拉拉135"
click at [558, 691] on button "新增" at bounding box center [544, 687] width 52 height 30
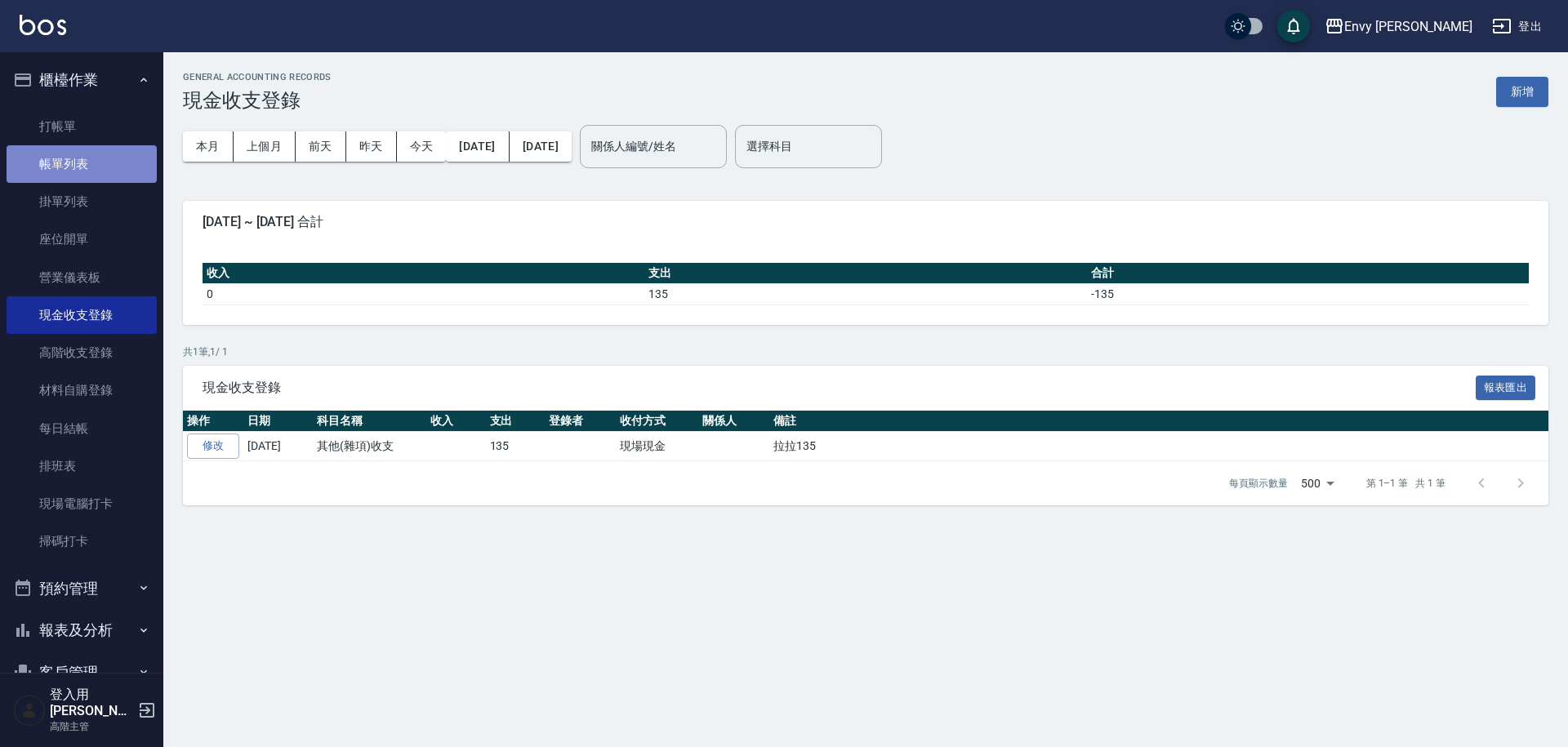
click at [107, 176] on link "帳單列表" at bounding box center [82, 164] width 150 height 38
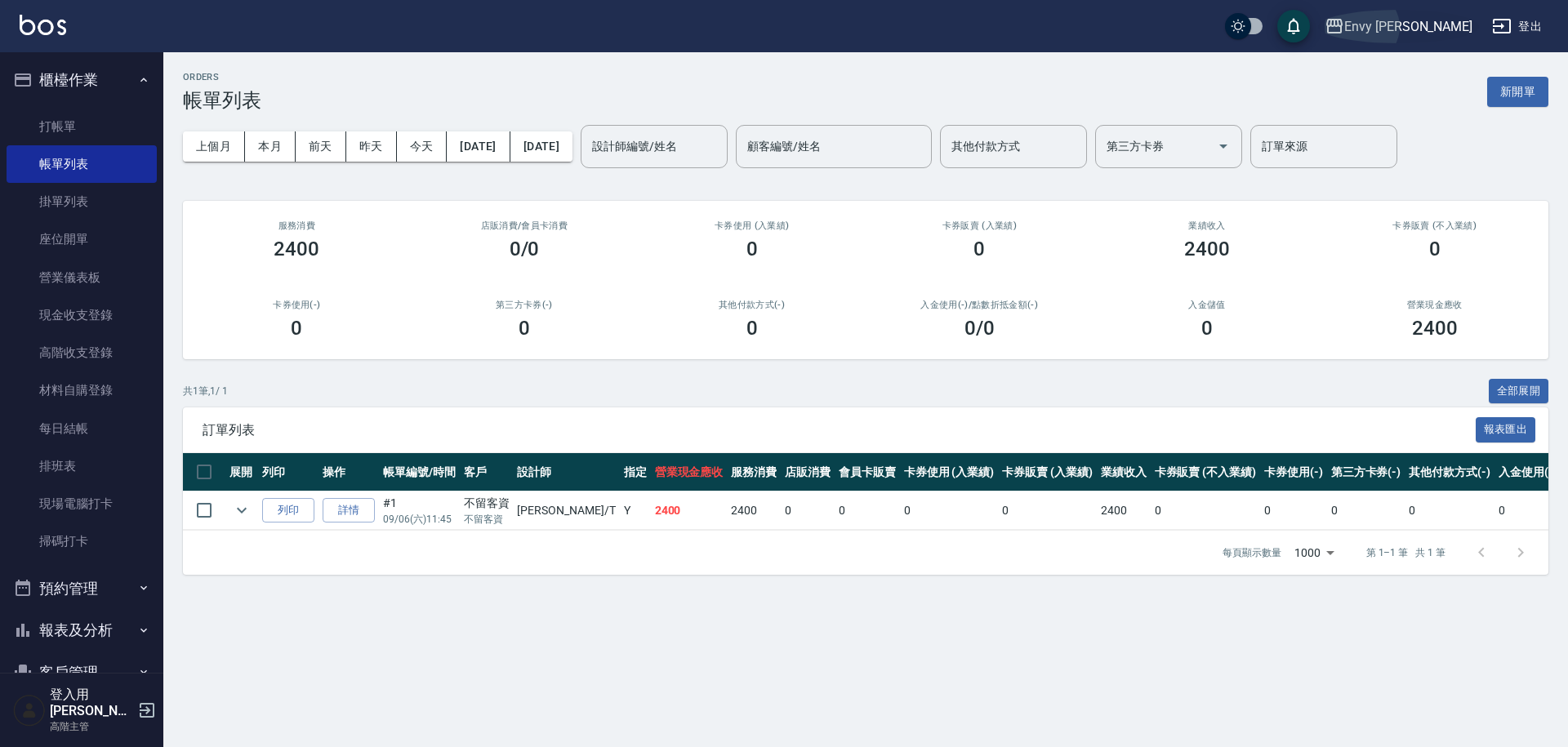
click at [1444, 16] on div "Envy 南西" at bounding box center [1408, 26] width 129 height 20
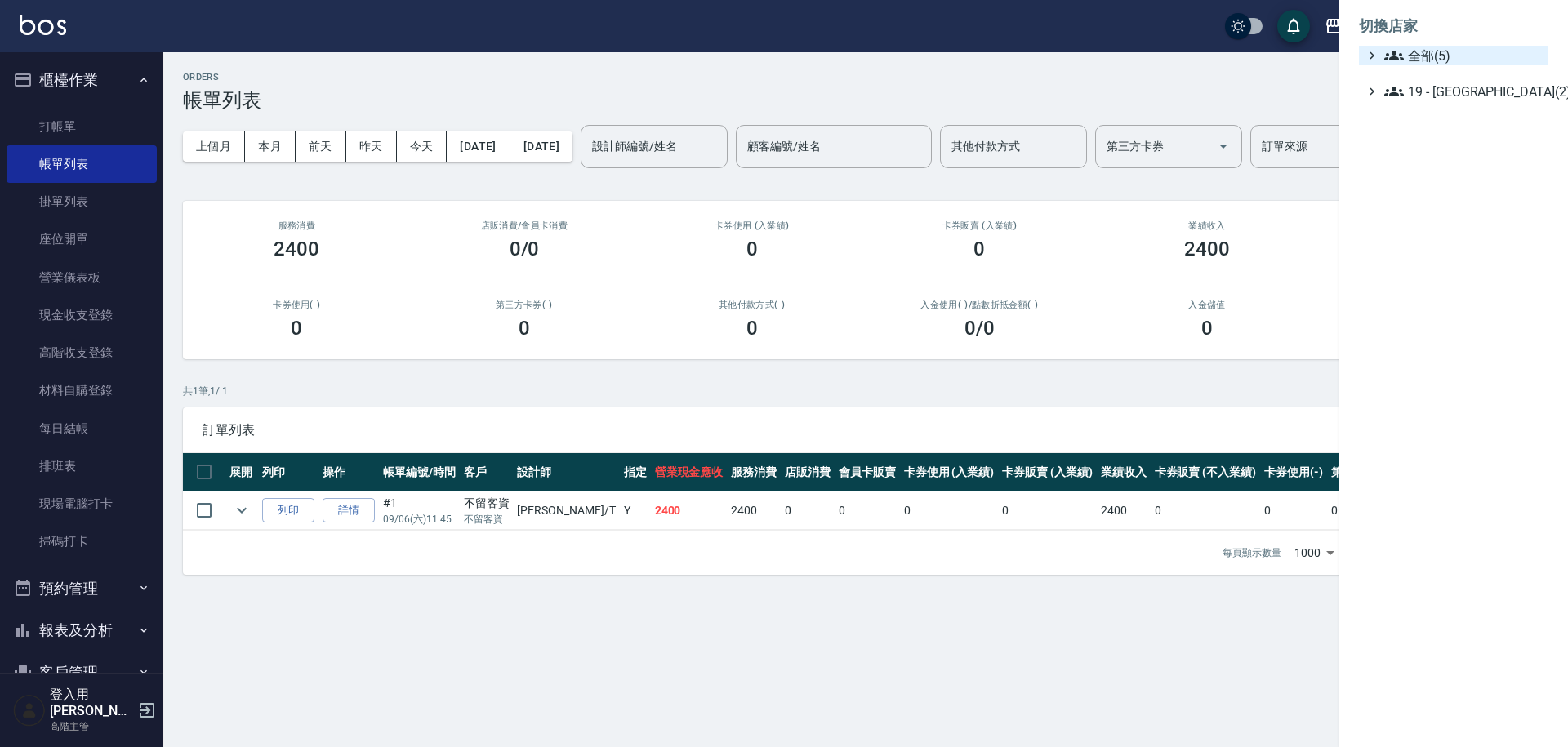
click at [1450, 56] on span "全部(5)" at bounding box center [1464, 55] width 158 height 19
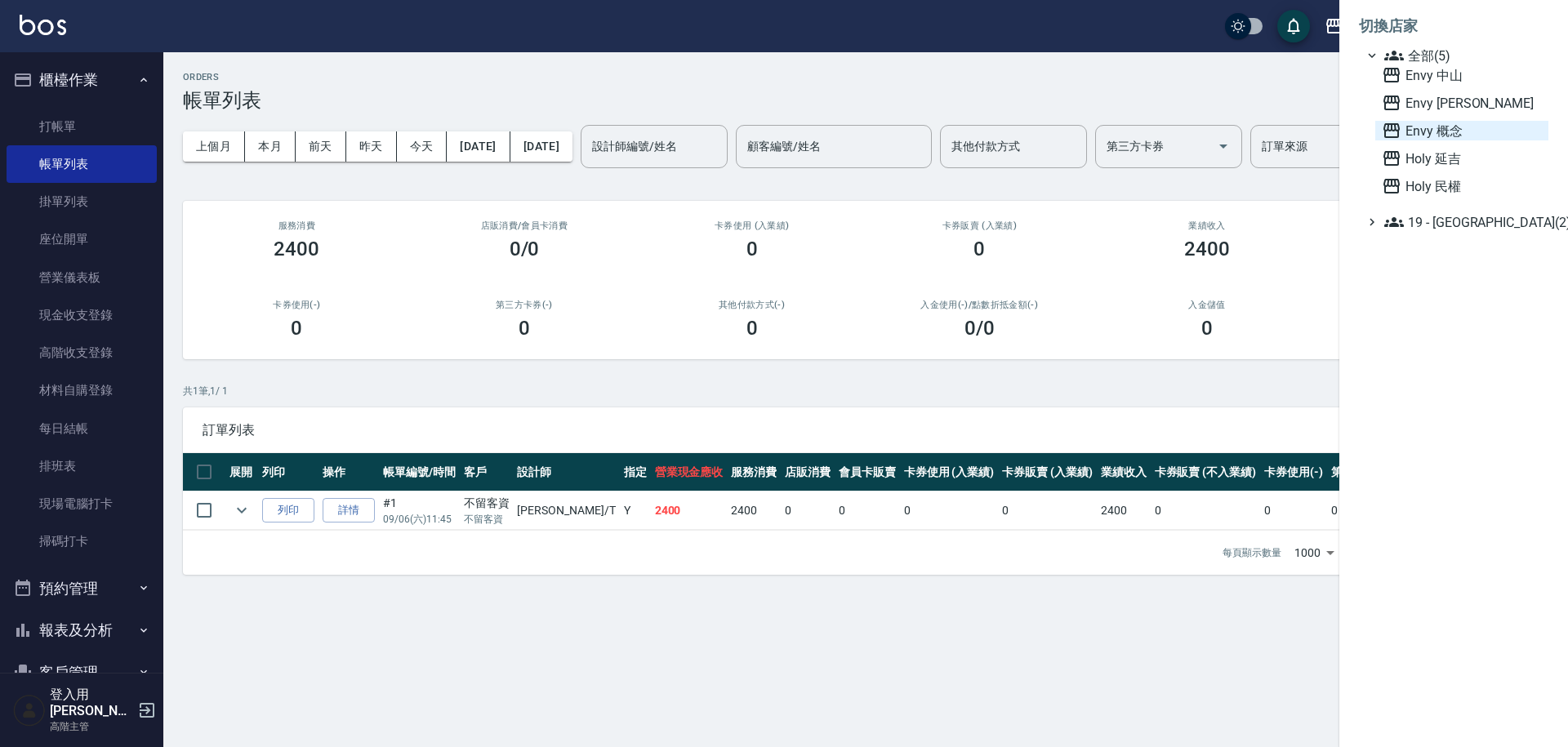
click at [1455, 129] on span "Envy 概念" at bounding box center [1462, 130] width 160 height 19
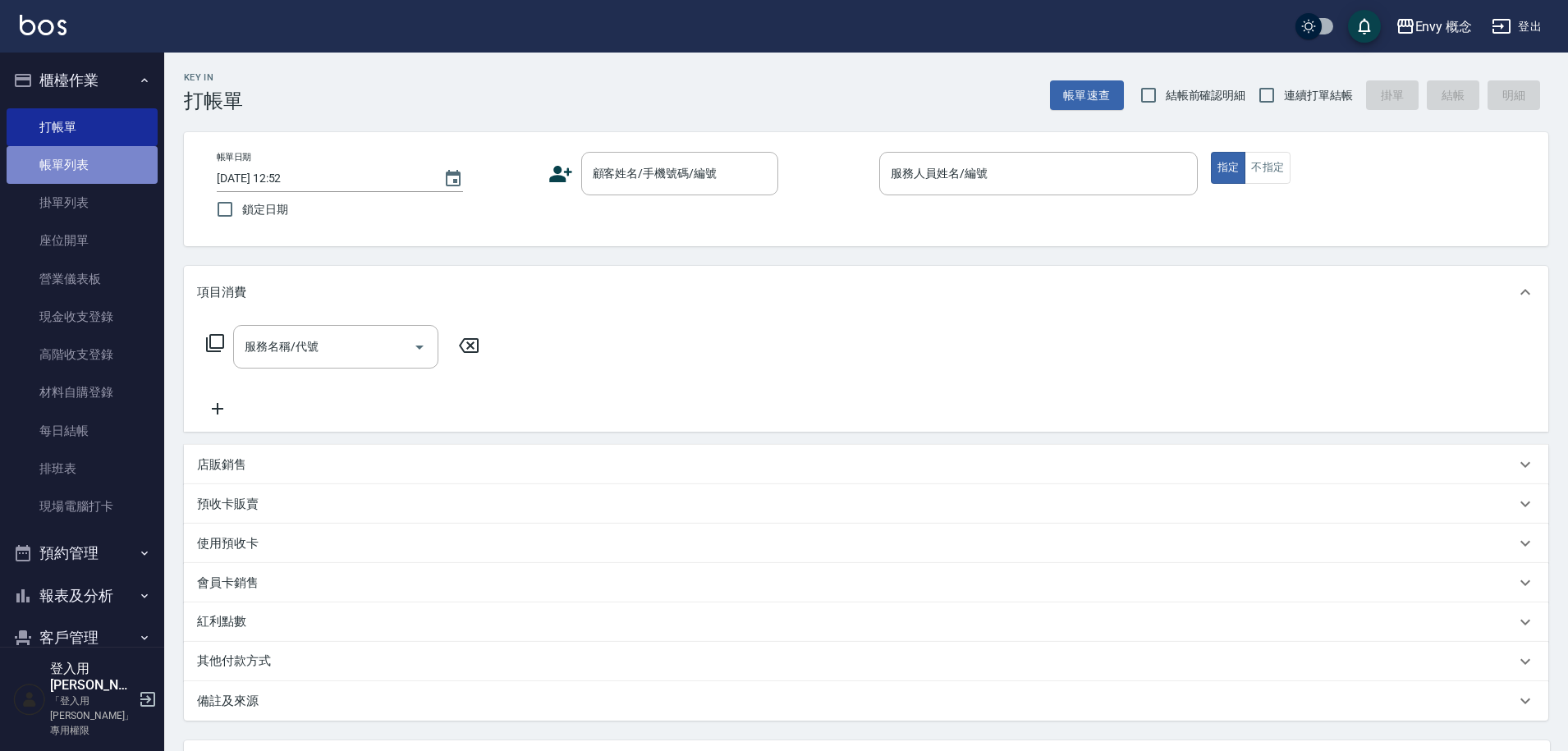
click at [95, 164] on link "帳單列表" at bounding box center [82, 165] width 151 height 38
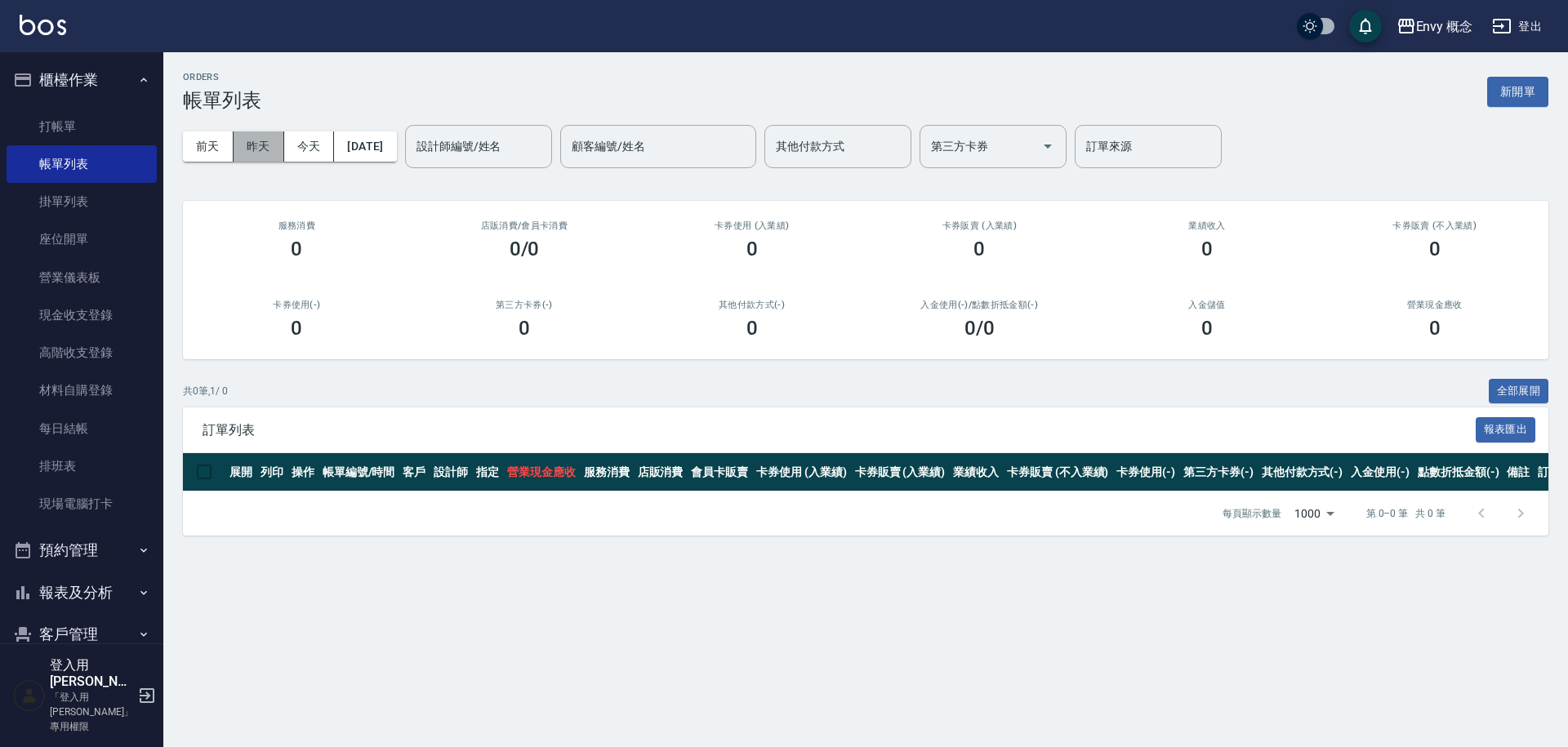
click at [262, 150] on button "昨天" at bounding box center [259, 147] width 50 height 30
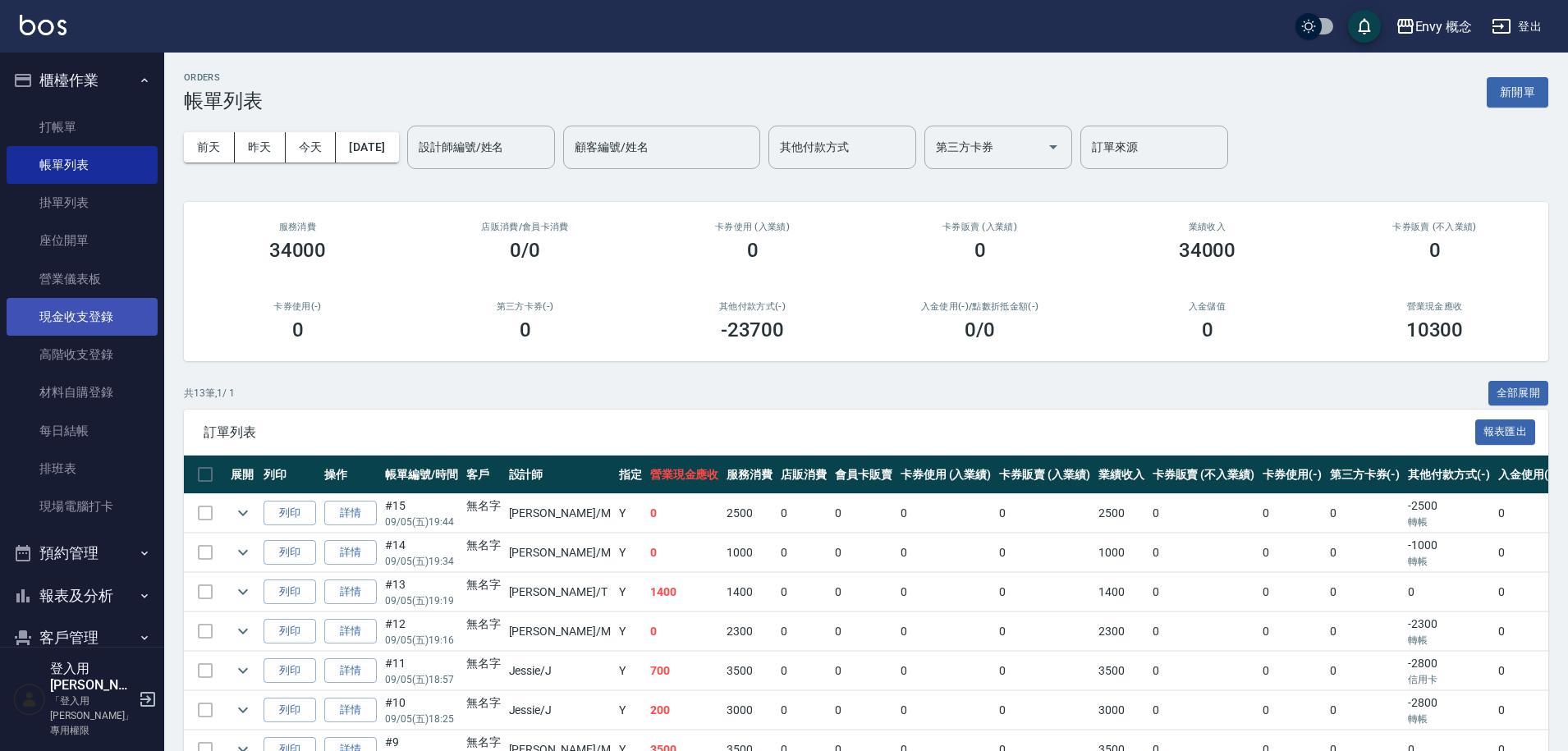
click at [111, 307] on link "現金收支登錄" at bounding box center [82, 317] width 151 height 38
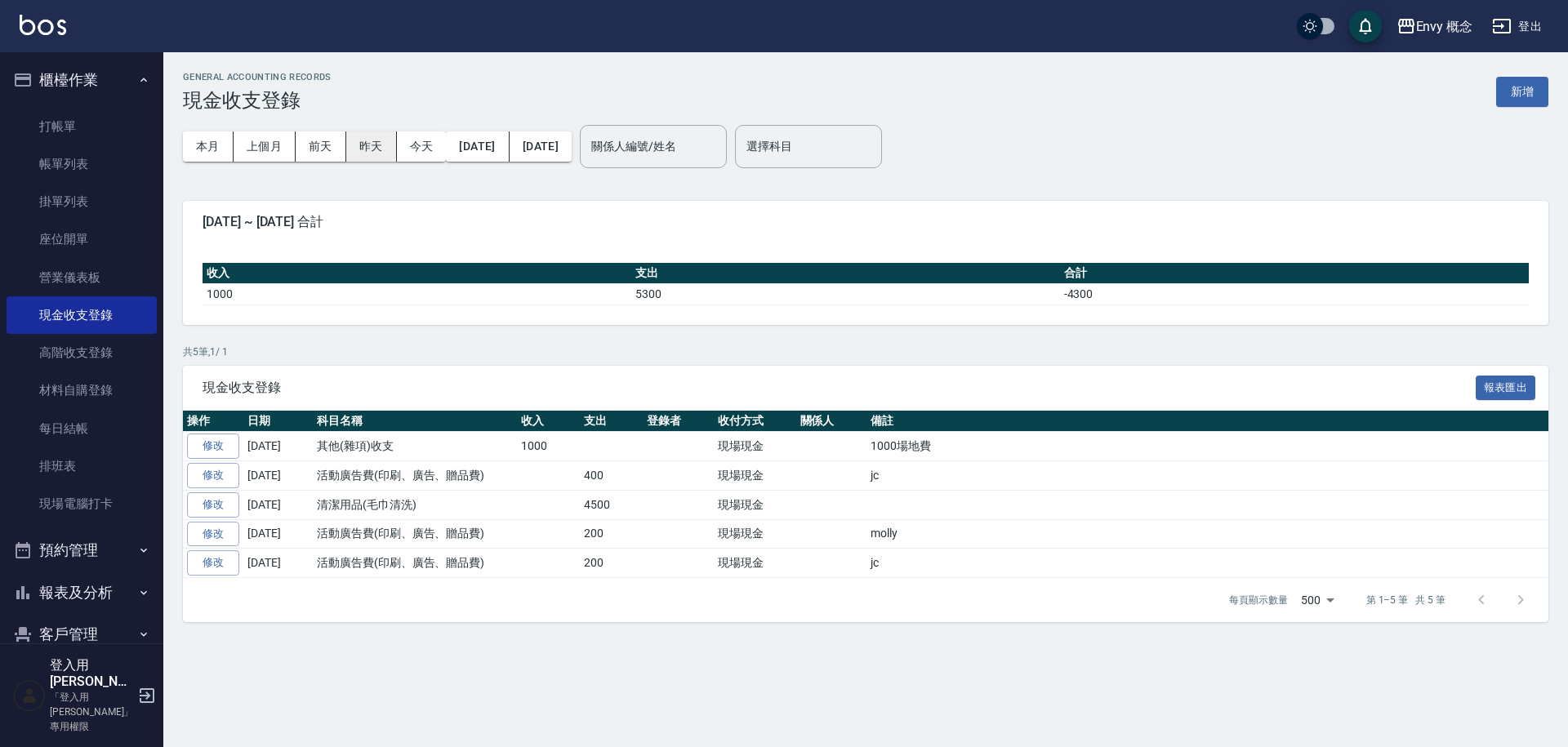
click at [357, 152] on button "昨天" at bounding box center [371, 147] width 50 height 30
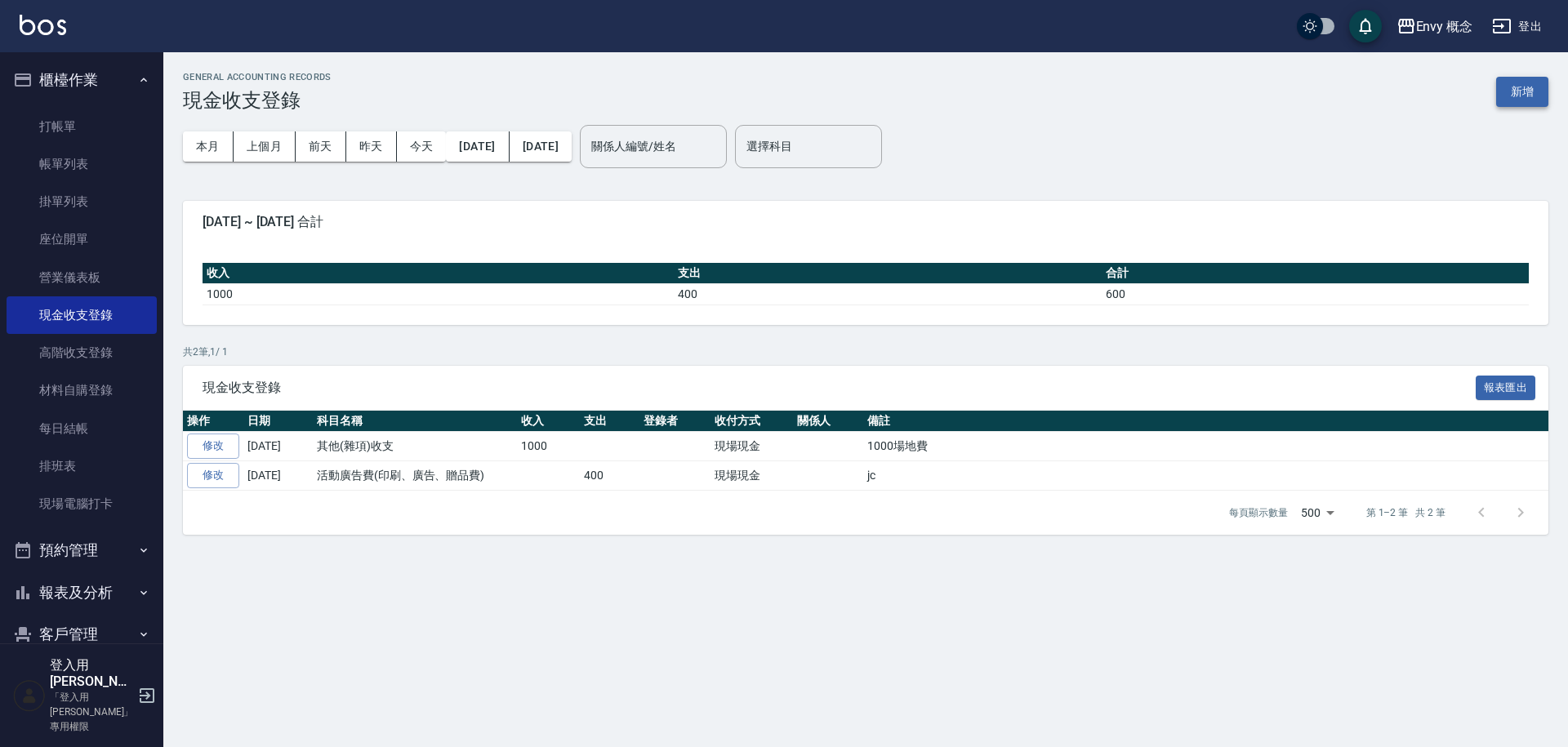
click at [1518, 92] on button "新增" at bounding box center [1523, 92] width 52 height 30
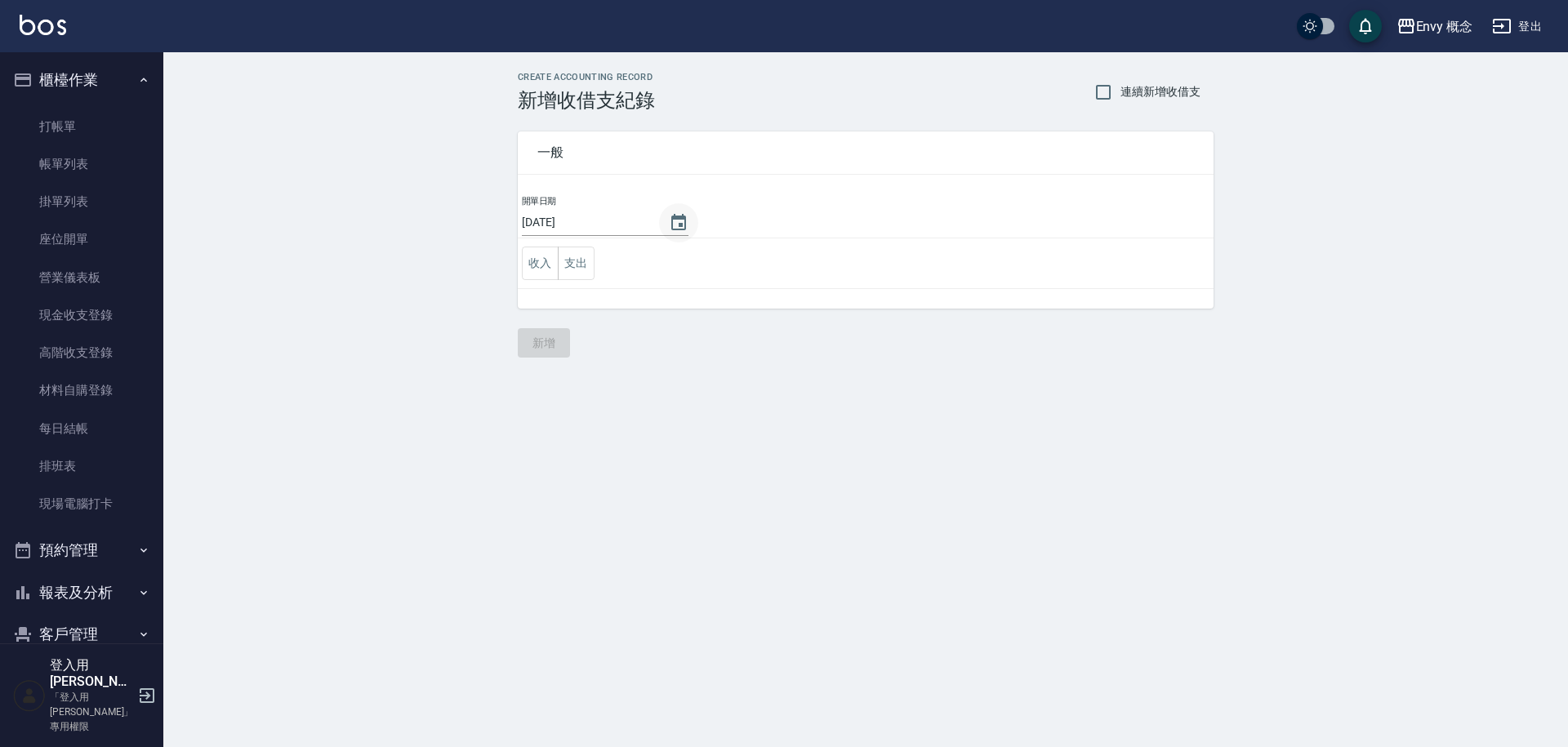
click at [671, 228] on icon "Choose date, selected date is 2025-09-06" at bounding box center [678, 222] width 14 height 16
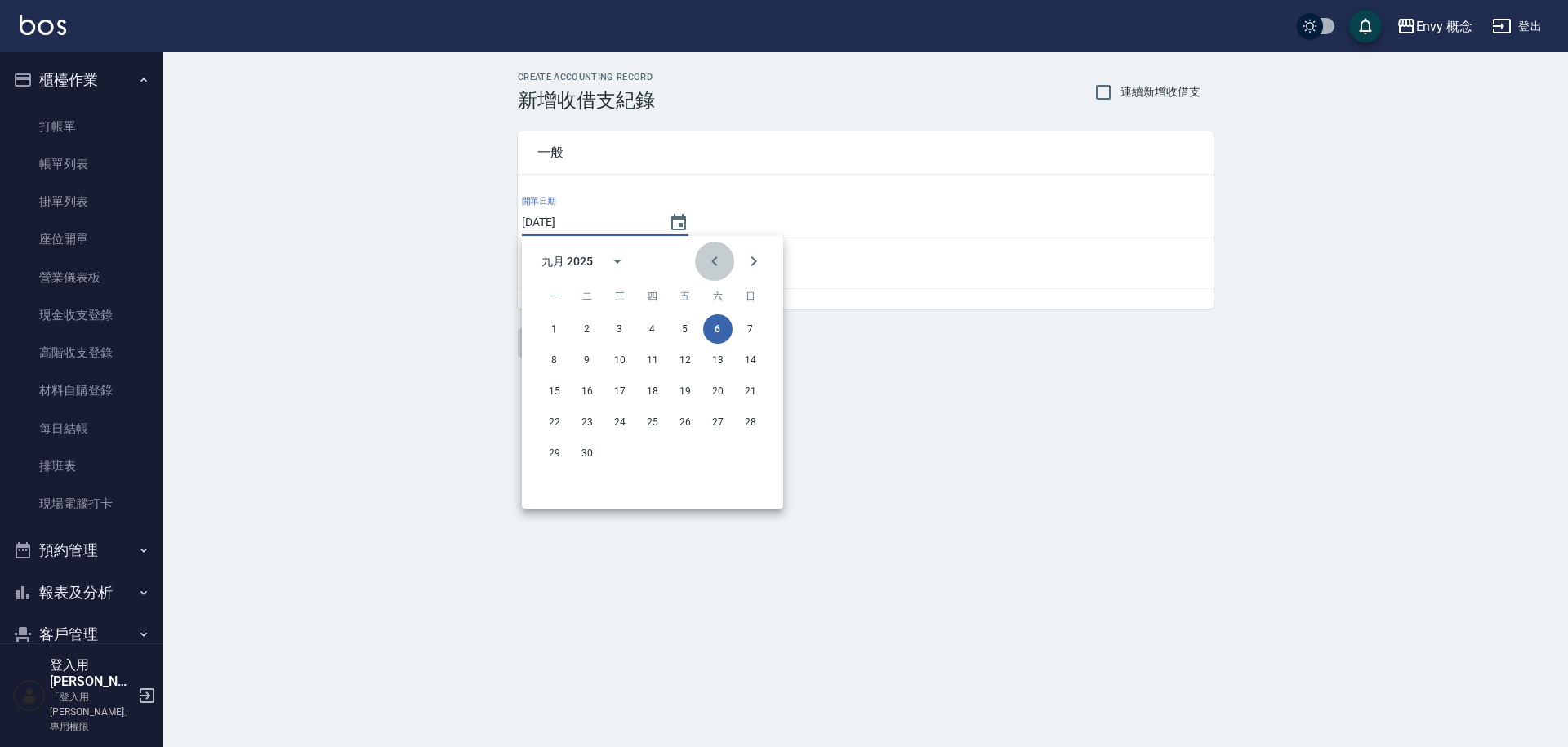
click at [718, 264] on icon "Previous month" at bounding box center [714, 260] width 19 height 19
click at [756, 262] on icon "Next month" at bounding box center [754, 260] width 19 height 19
click at [687, 329] on button "5" at bounding box center [685, 329] width 29 height 29
type input "[DATE]"
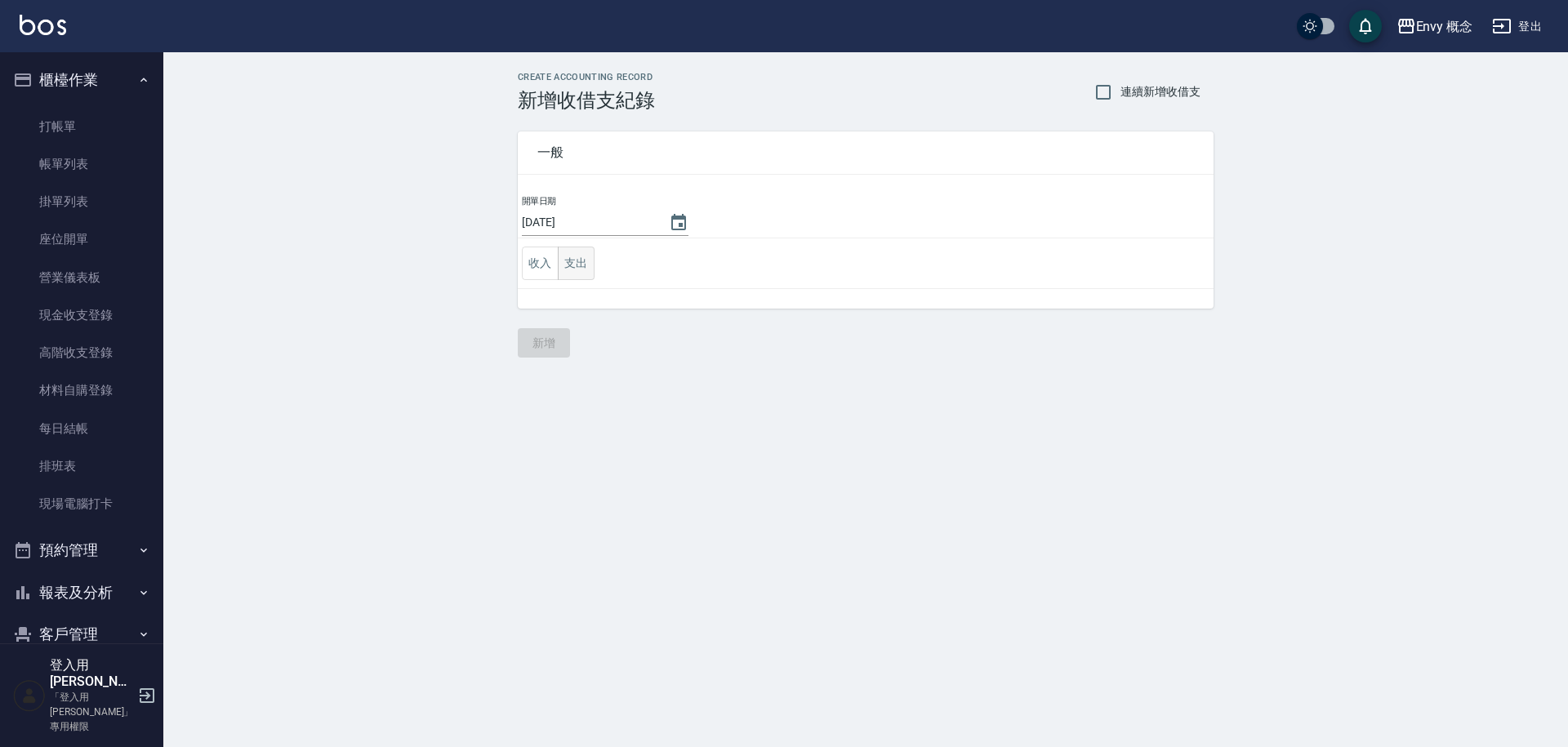
click at [590, 266] on button "支出" at bounding box center [576, 264] width 37 height 34
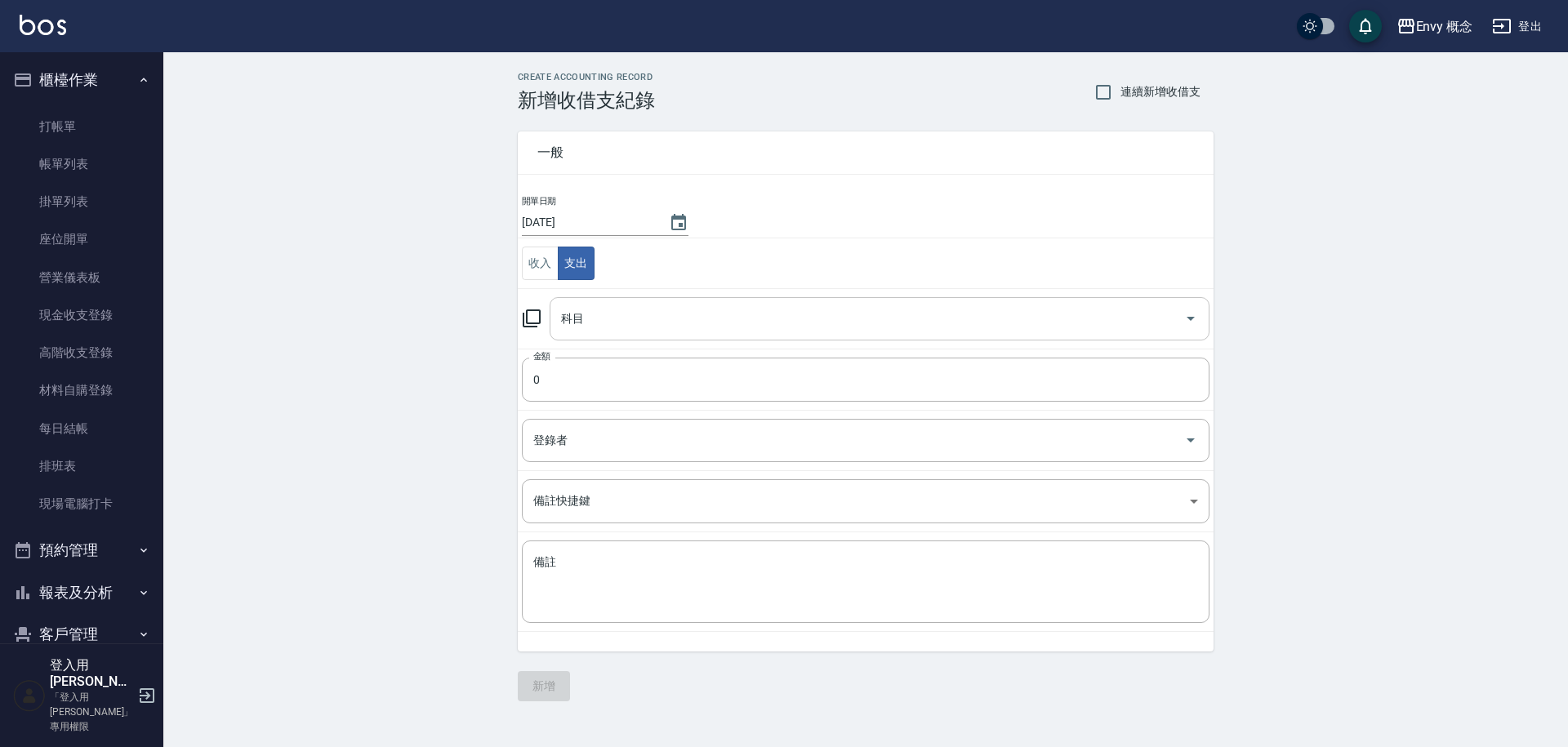
click at [617, 322] on input "科目" at bounding box center [867, 319] width 621 height 29
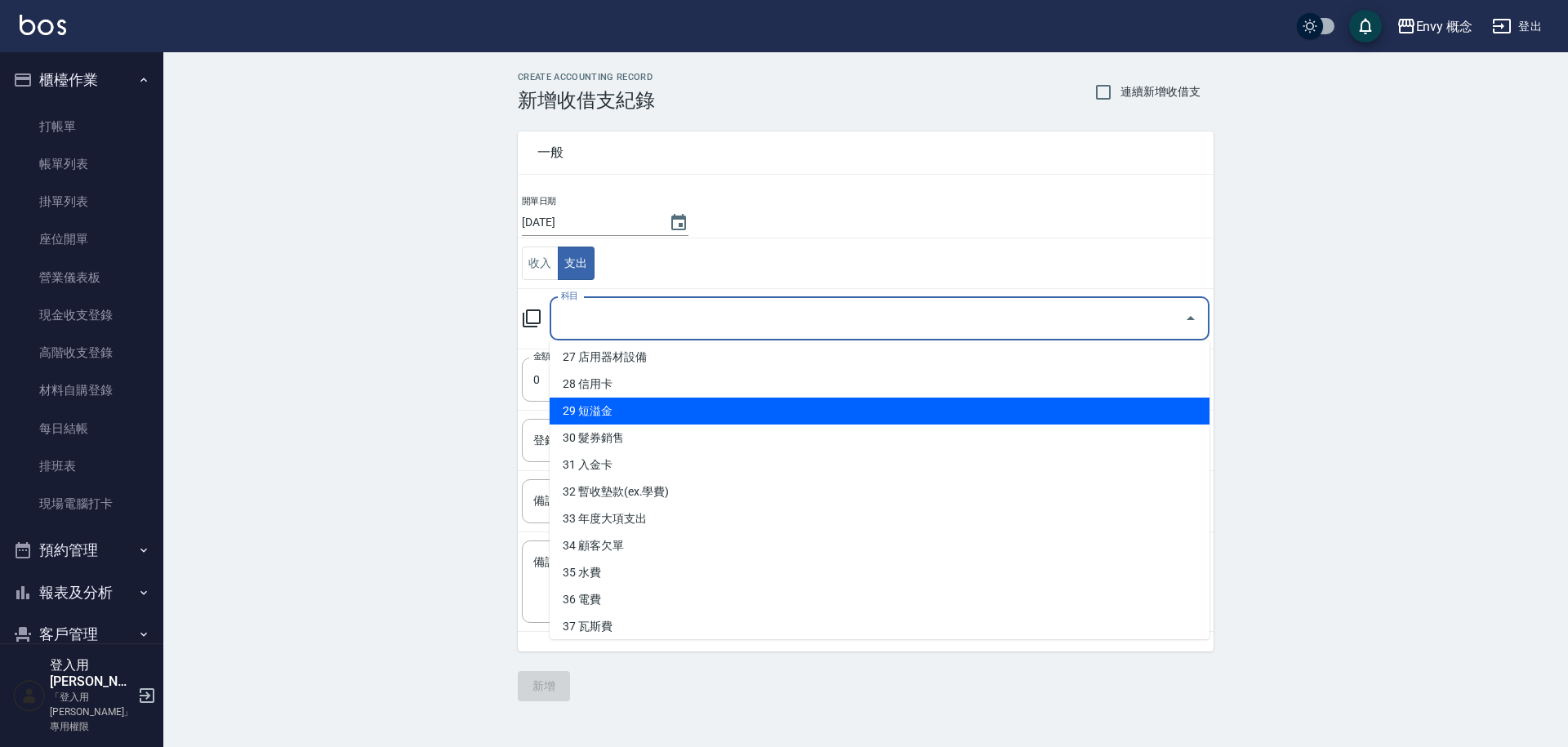
scroll to position [698, 0]
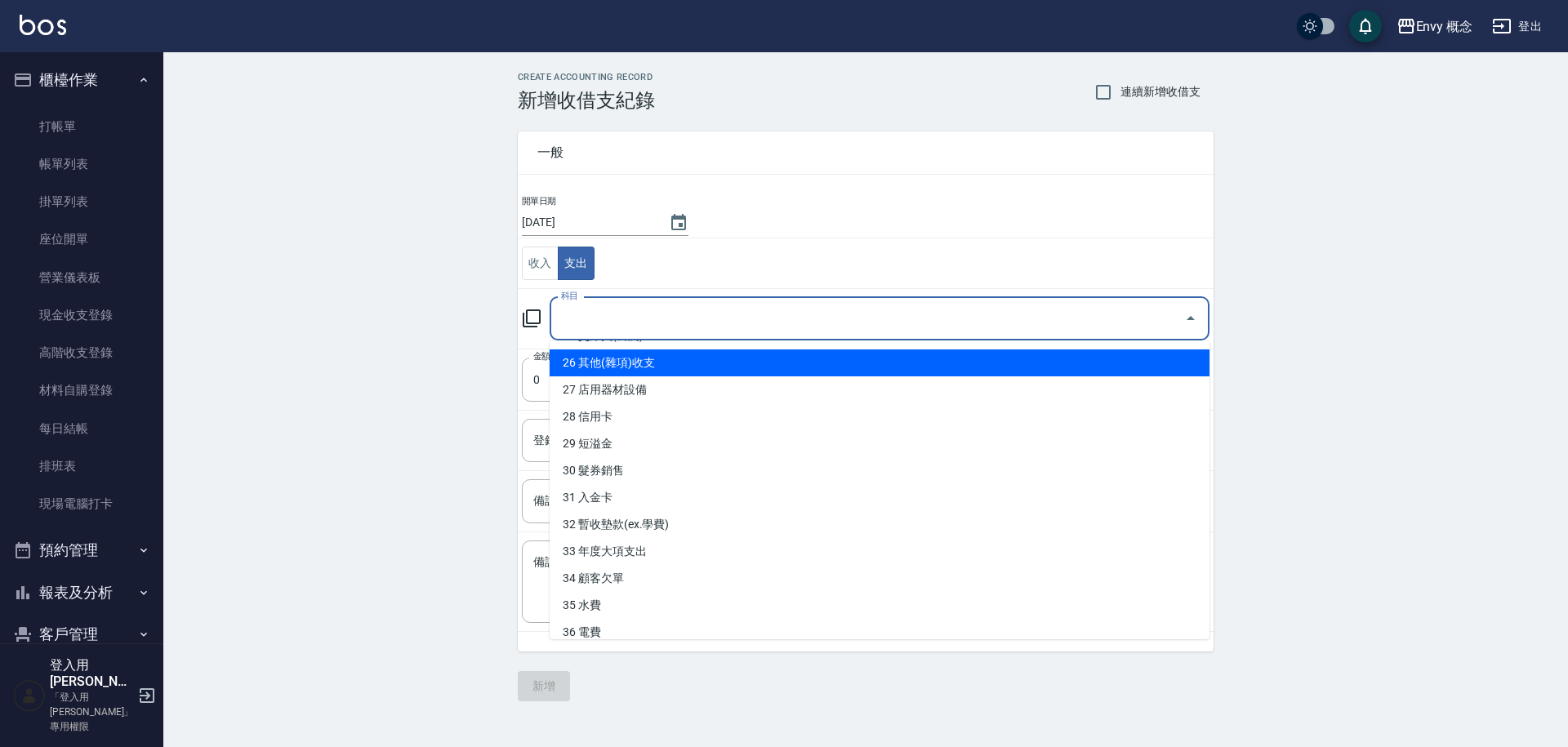
click at [656, 363] on li "26 其他(雜項)收支" at bounding box center [879, 363] width 660 height 27
type input "26 其他(雜項)收支"
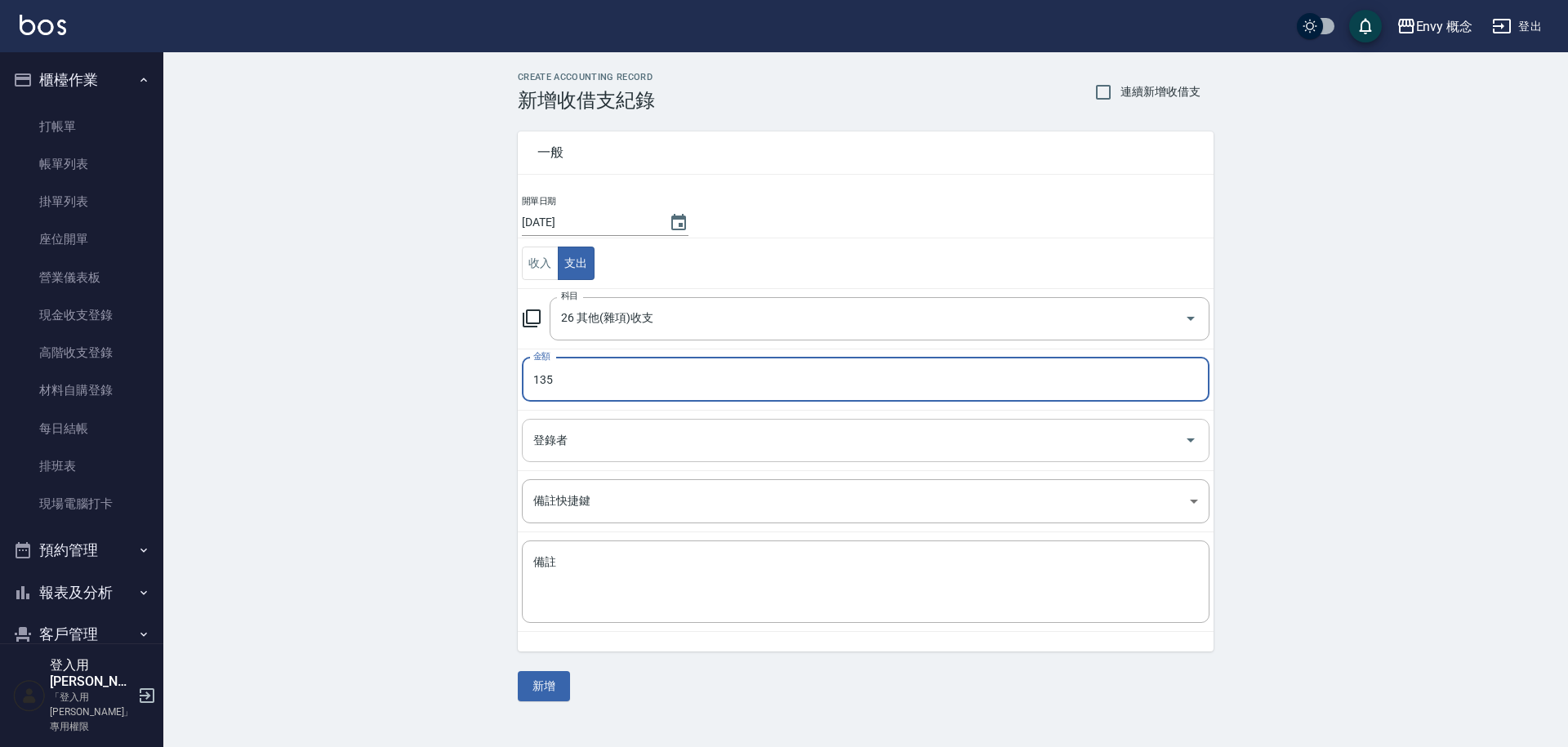
type input "135"
click at [592, 430] on input "登錄者" at bounding box center [854, 440] width 649 height 29
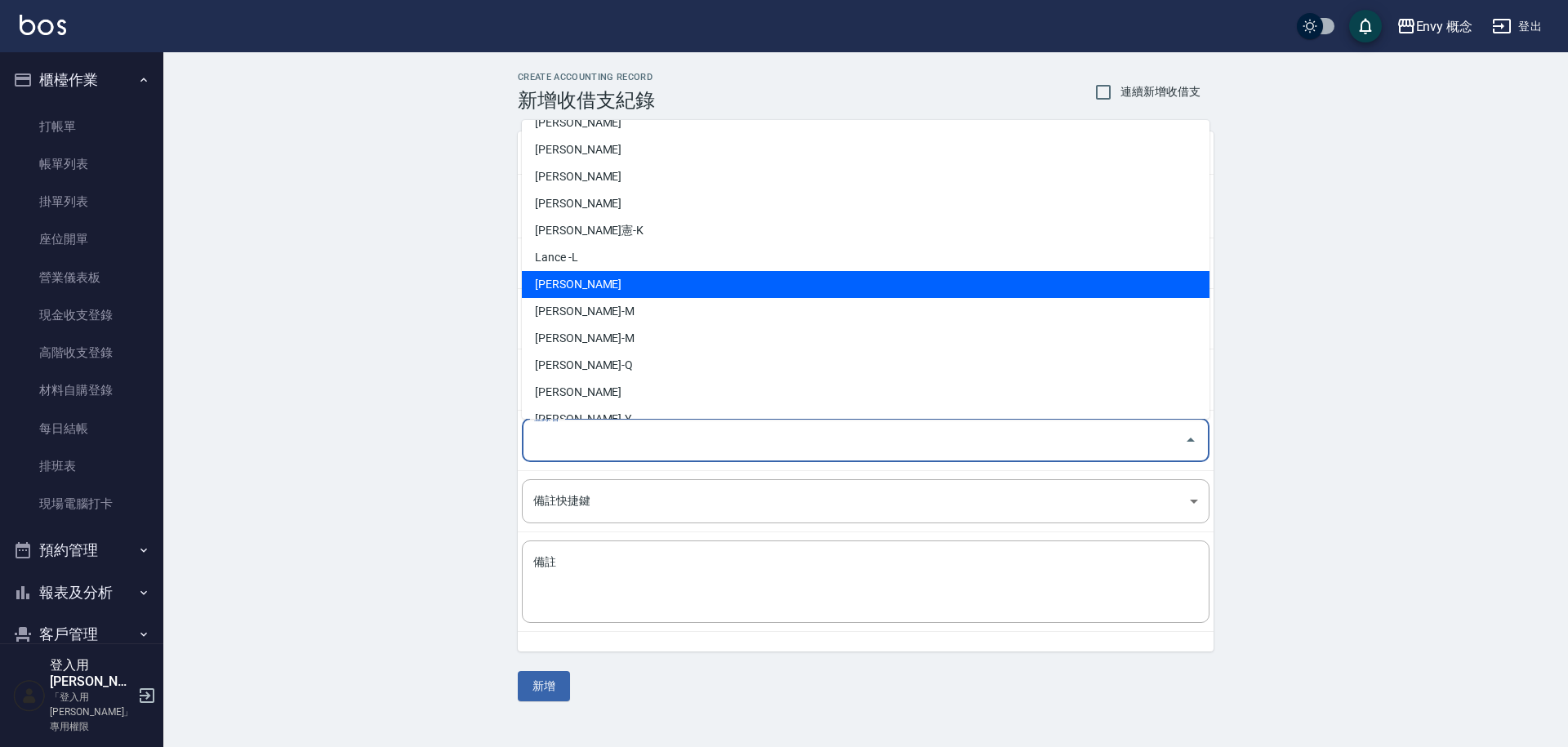
scroll to position [308, 0]
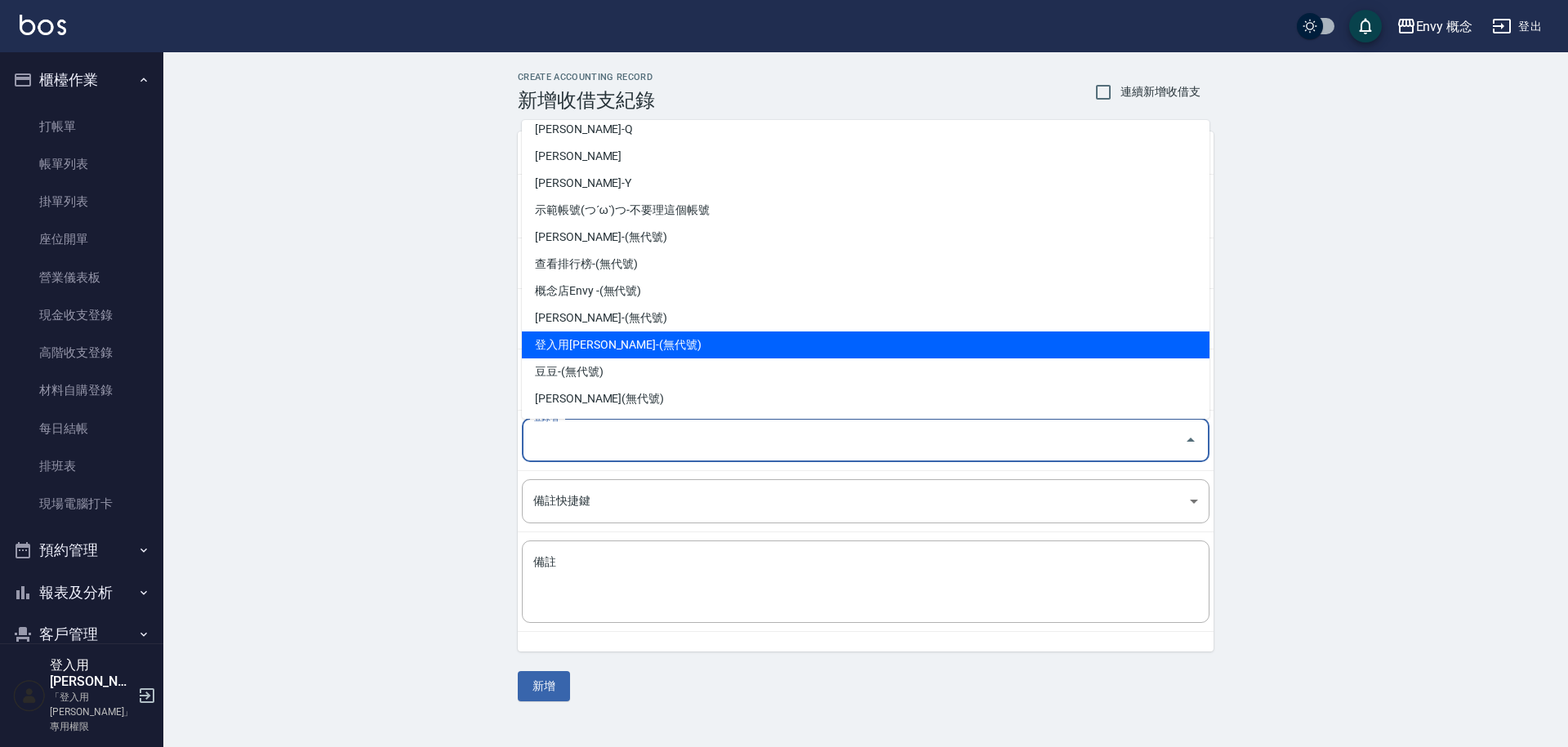
click at [621, 345] on li "登入用[PERSON_NAME]-(無代號)" at bounding box center [866, 345] width 687 height 27
type input "登入用[PERSON_NAME]-(無代號)"
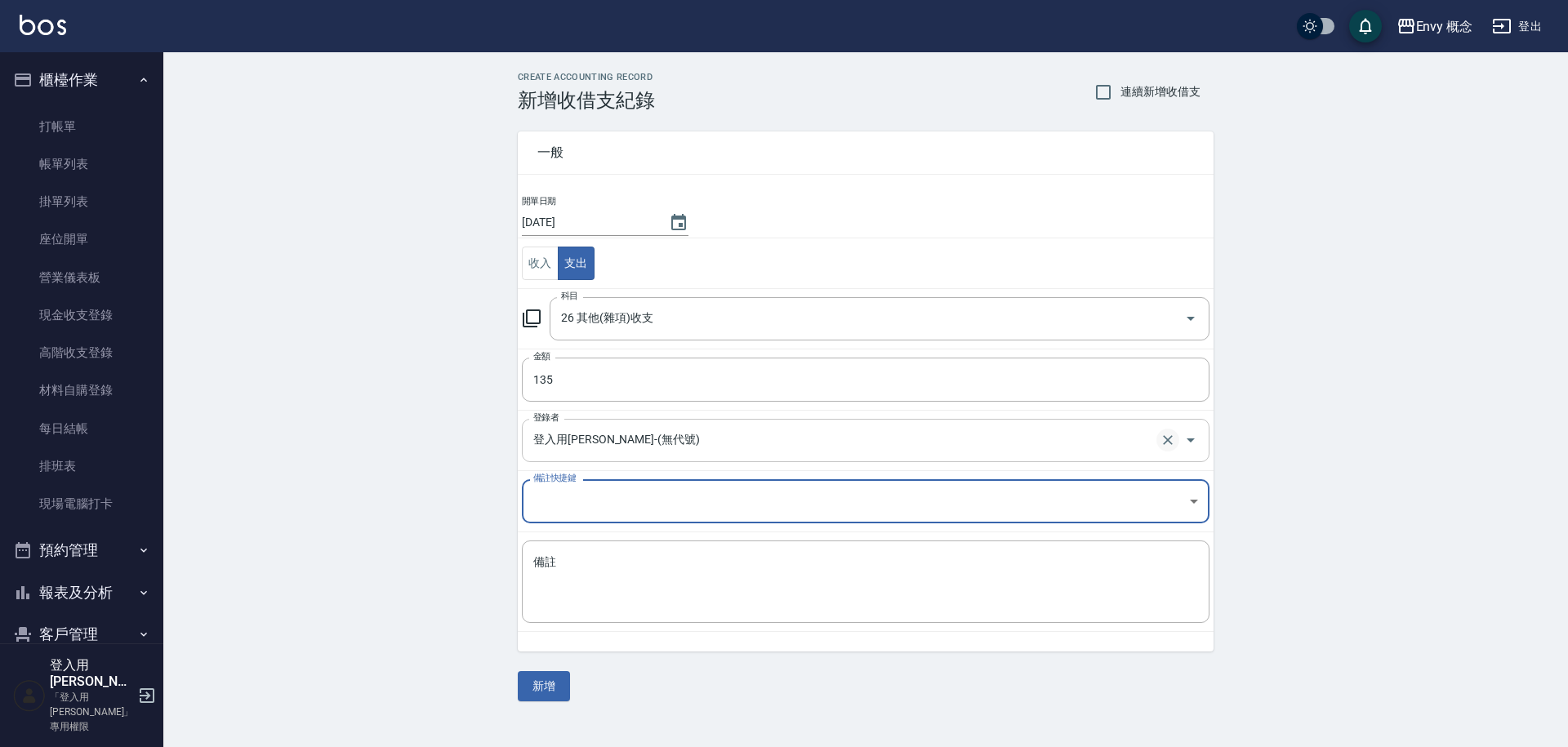
click at [1164, 432] on icon "Clear" at bounding box center [1167, 439] width 16 height 16
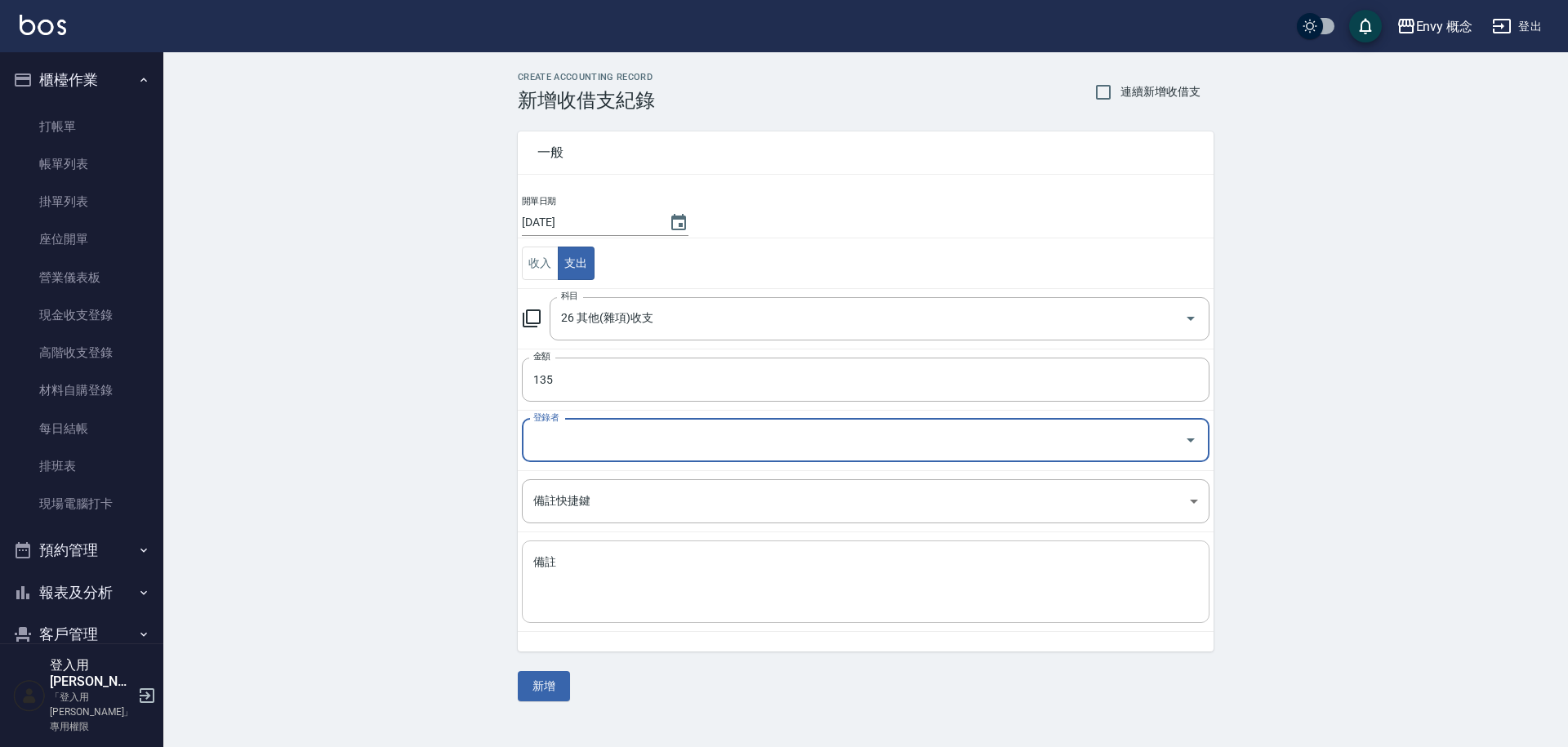
click at [741, 592] on textarea "備註" at bounding box center [866, 582] width 665 height 55
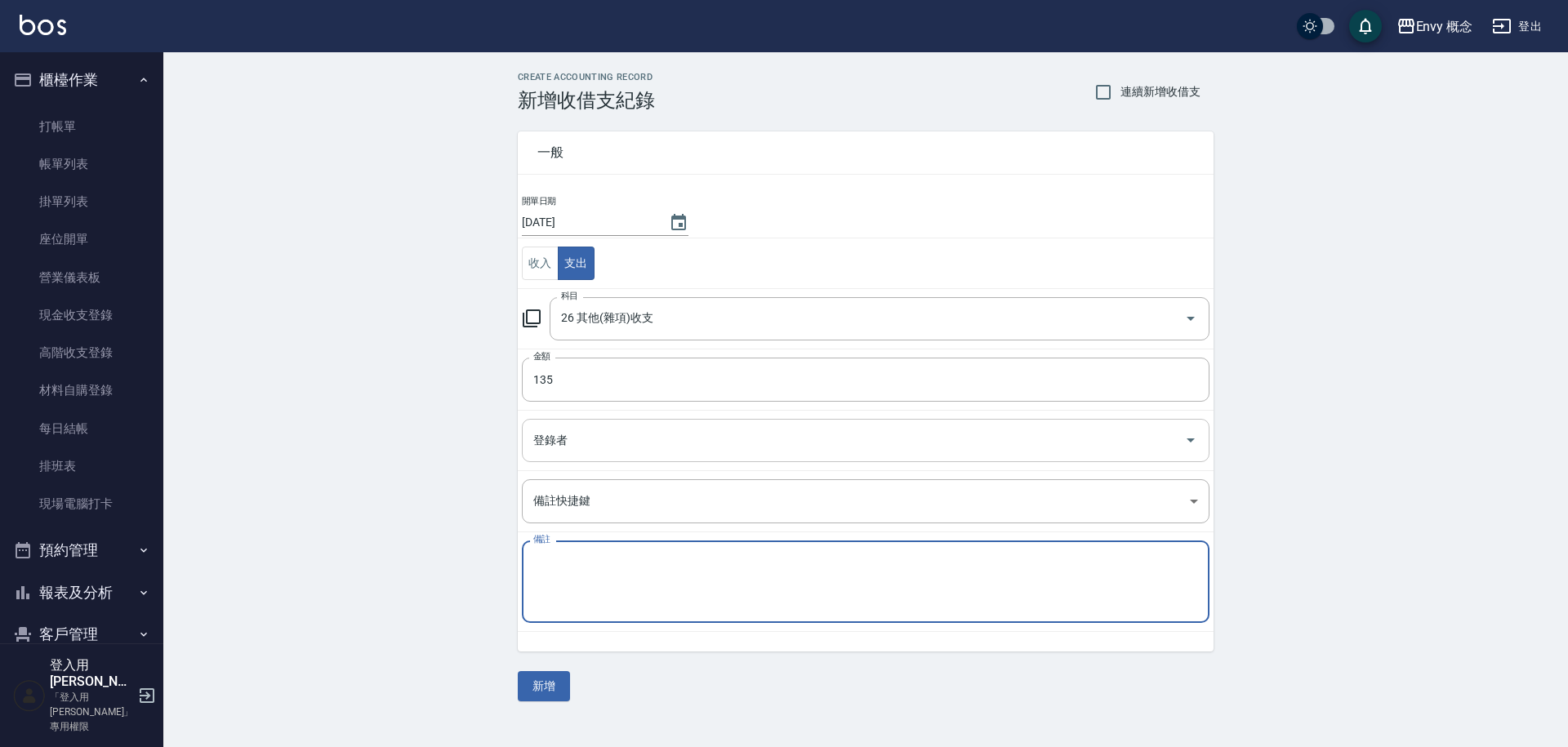
type textarea "d"
type textarea "拉拉135"
click at [550, 687] on button "新增" at bounding box center [544, 687] width 52 height 30
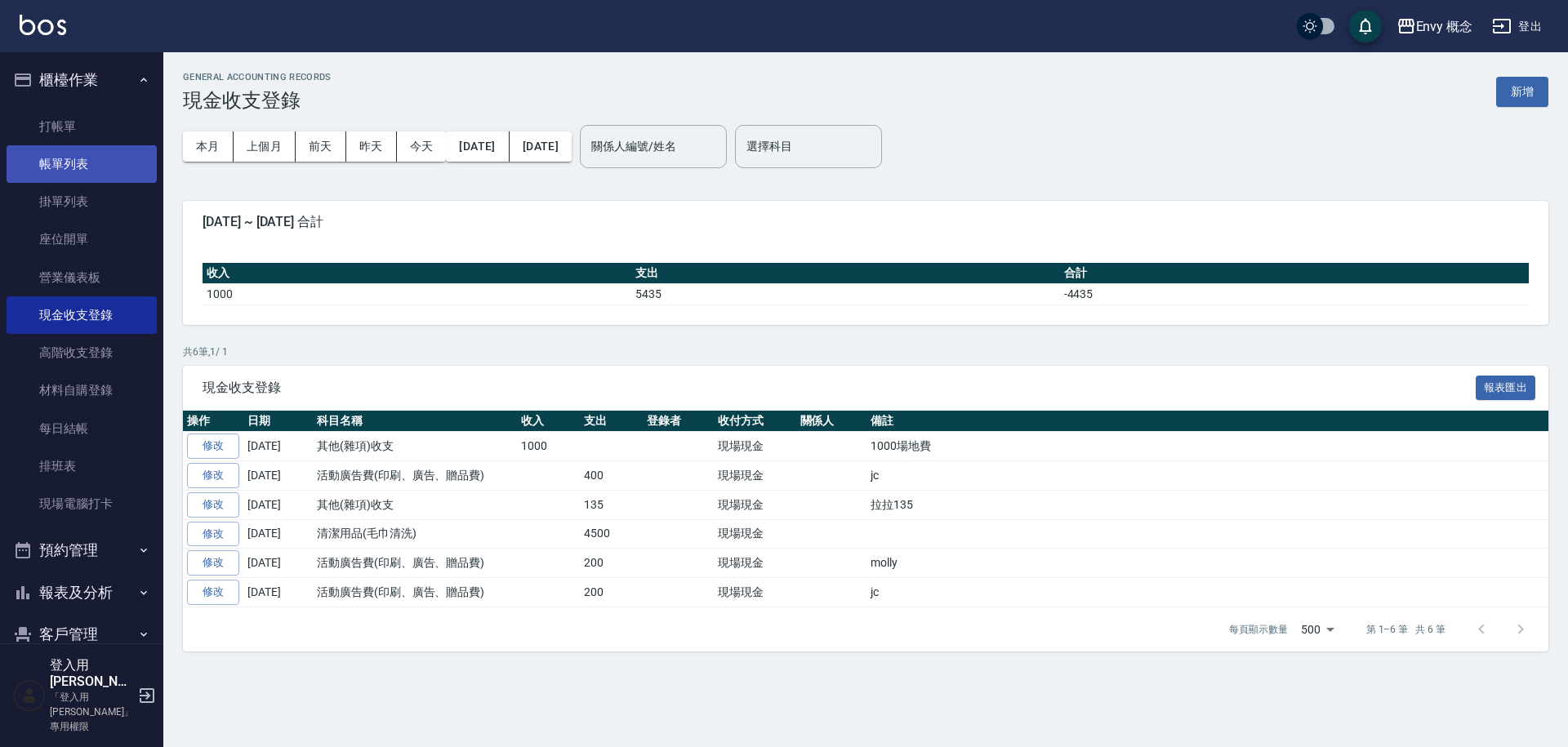
click at [73, 160] on link "帳單列表" at bounding box center [82, 164] width 150 height 38
